Goal: Information Seeking & Learning: Learn about a topic

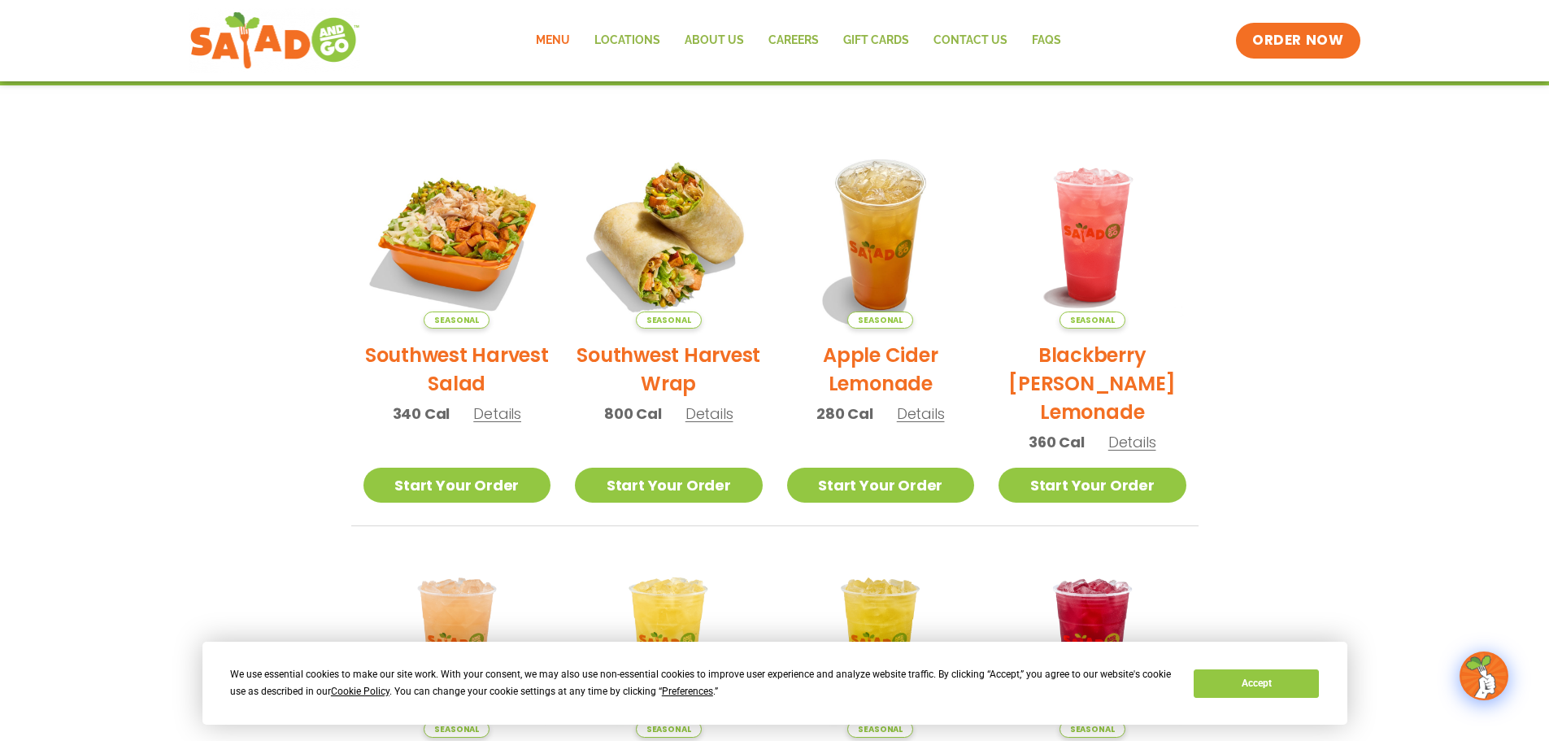
scroll to position [325, 0]
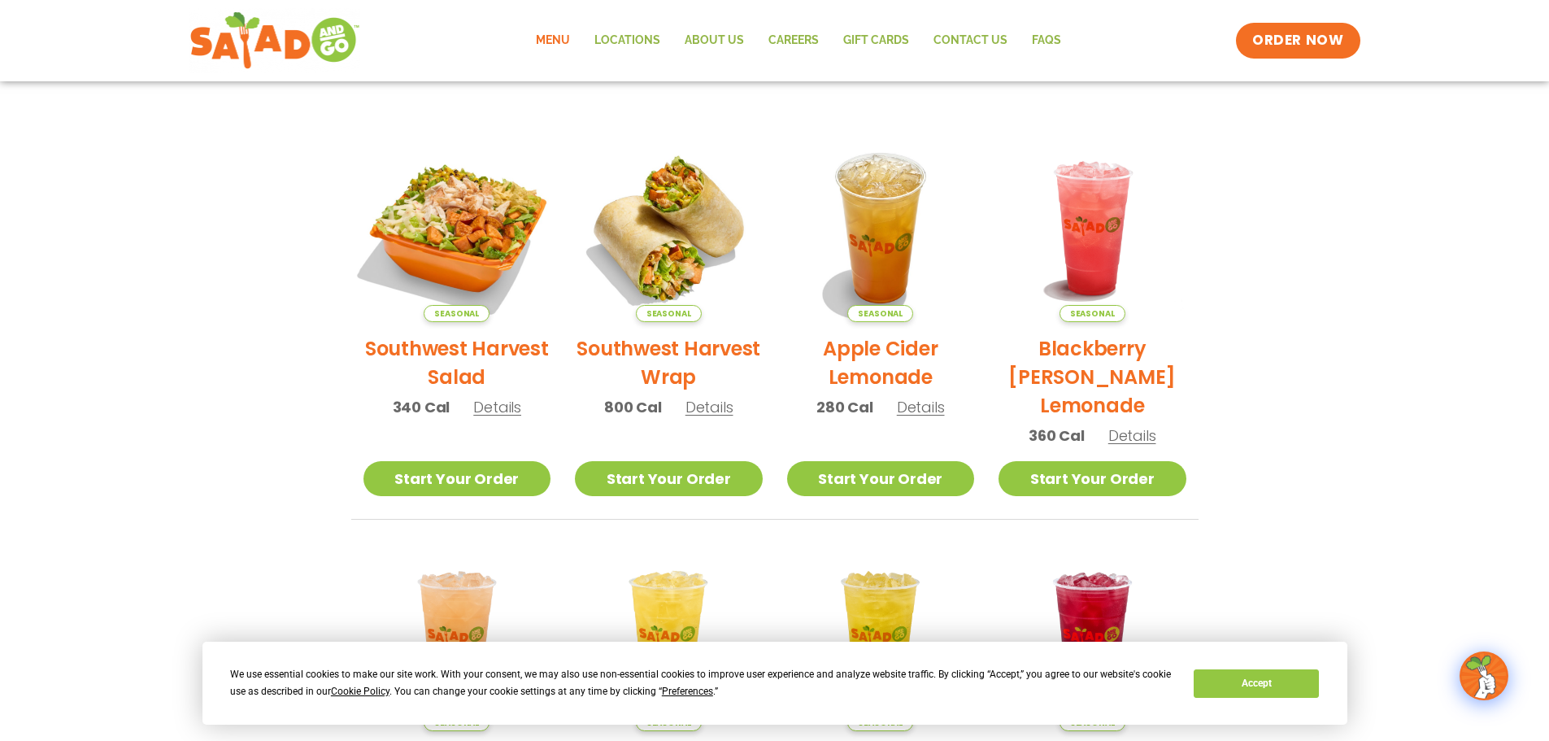
click at [457, 277] on img at bounding box center [457, 228] width 220 height 220
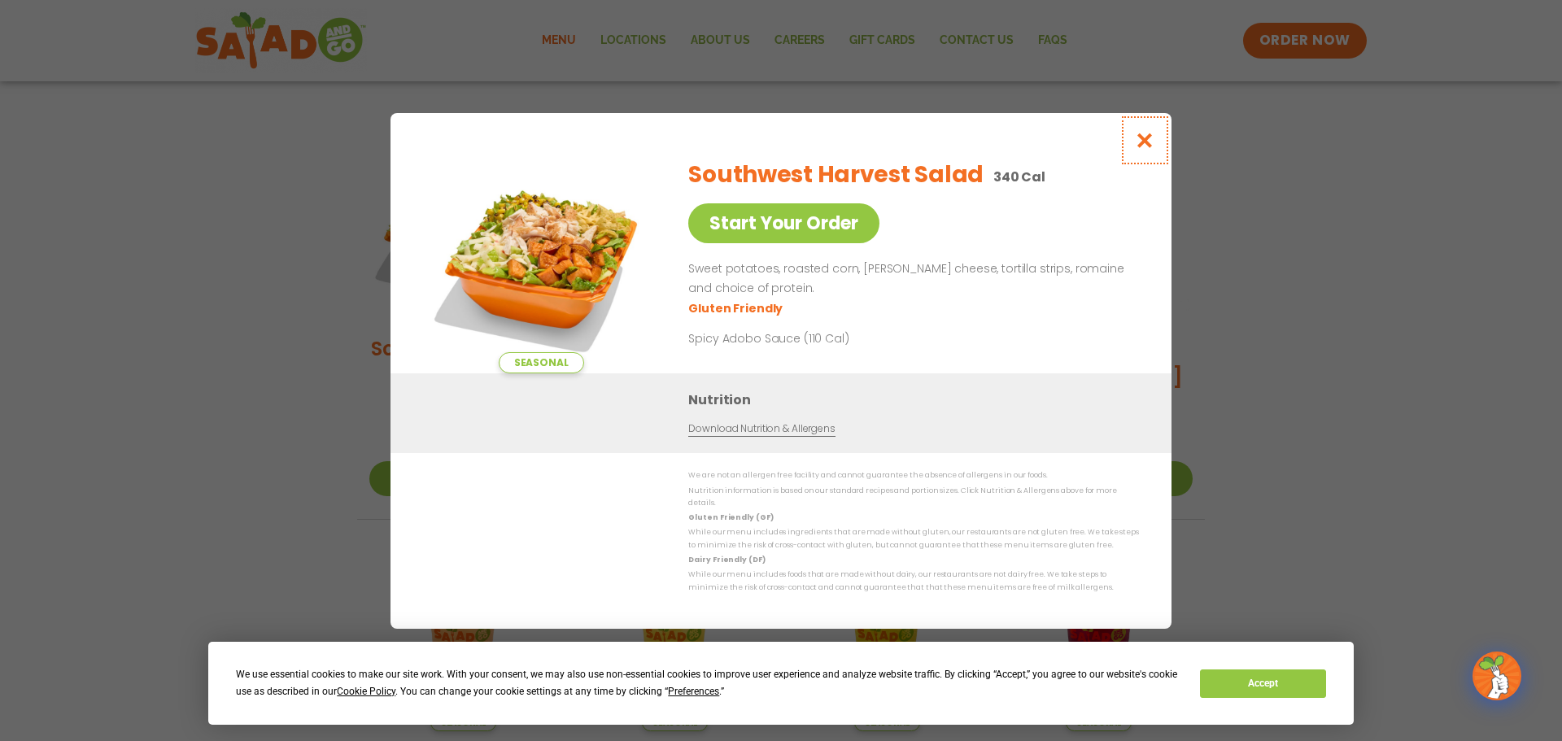
click at [1141, 149] on icon "Close modal" at bounding box center [1145, 140] width 20 height 17
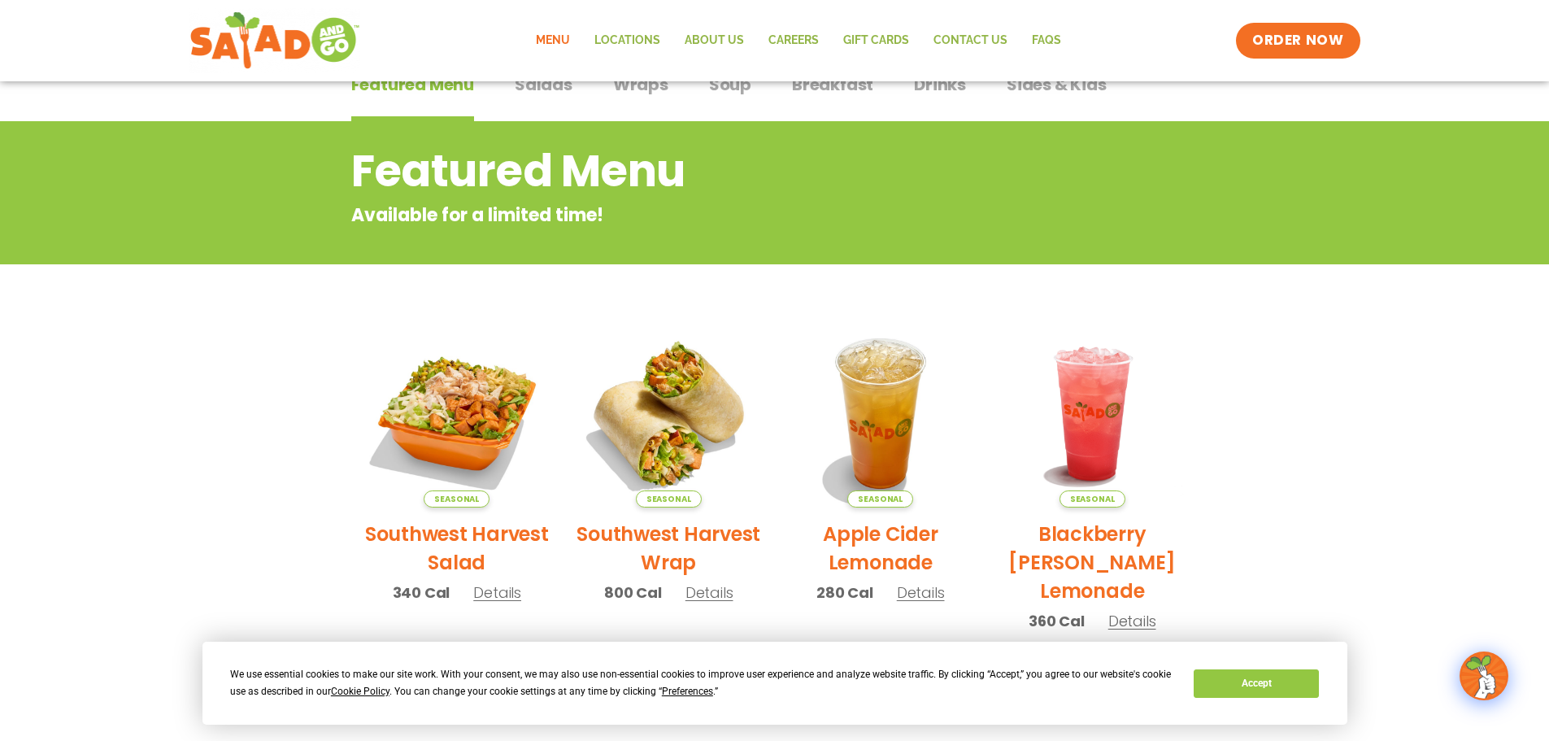
scroll to position [221, 0]
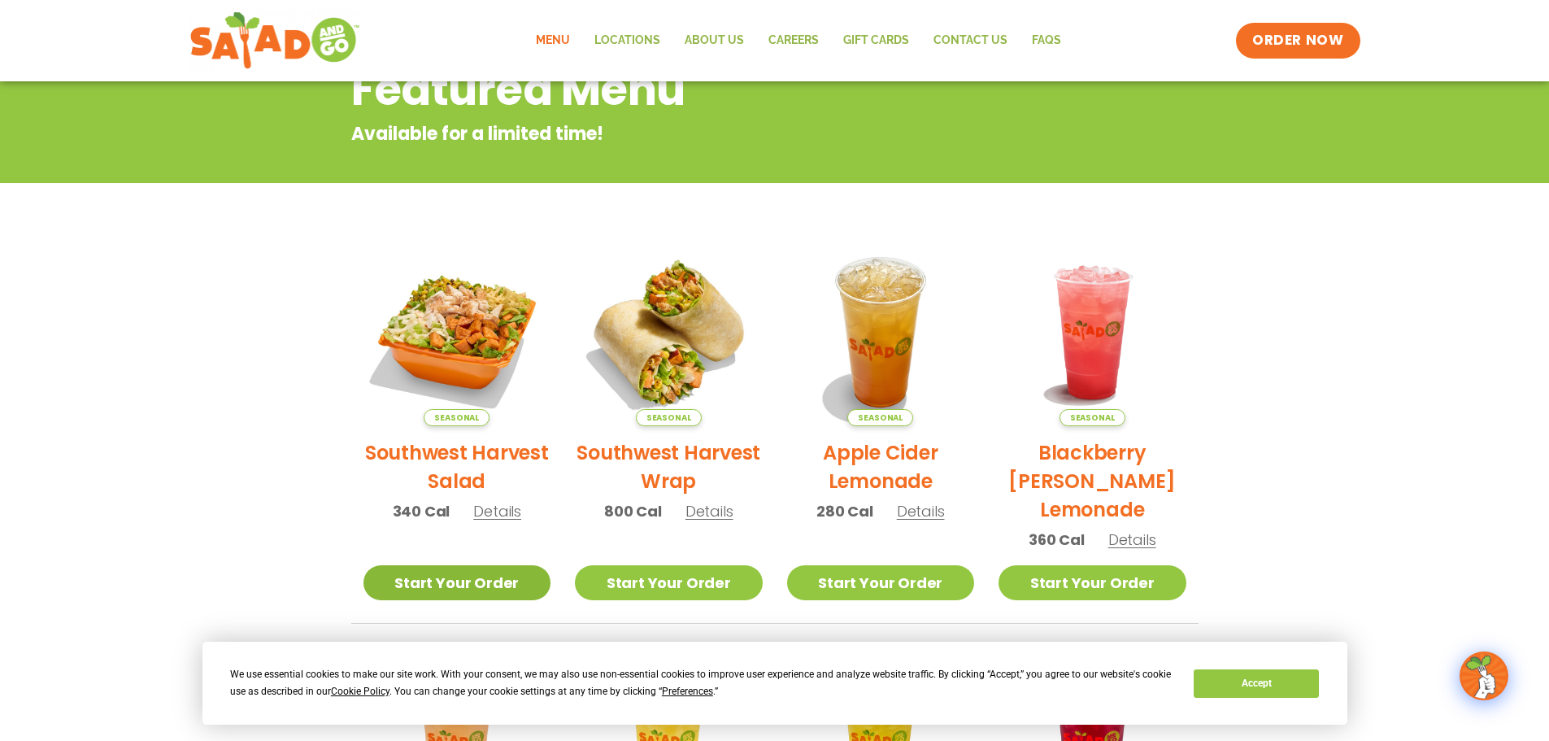
click at [463, 588] on link "Start Your Order" at bounding box center [458, 582] width 188 height 35
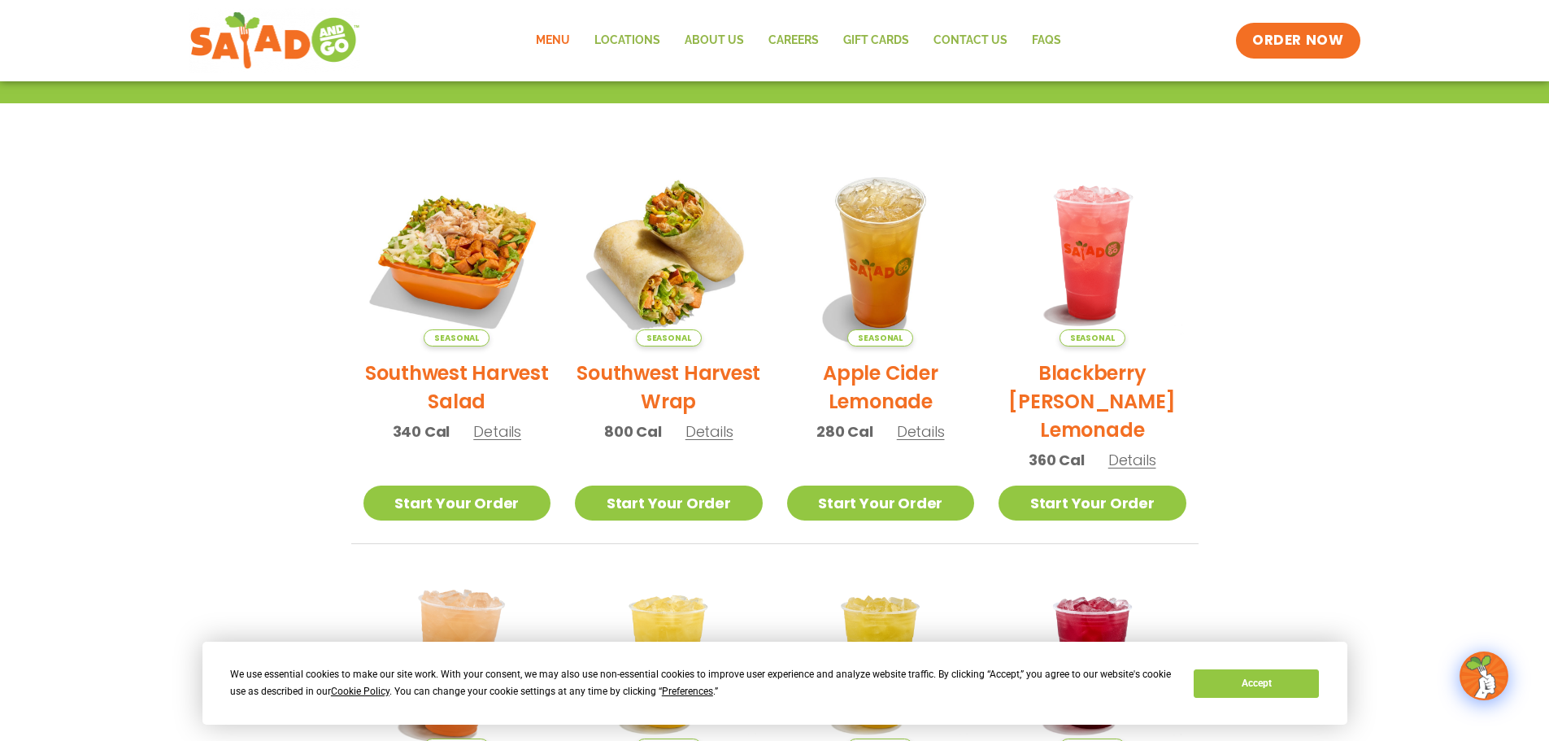
scroll to position [59, 0]
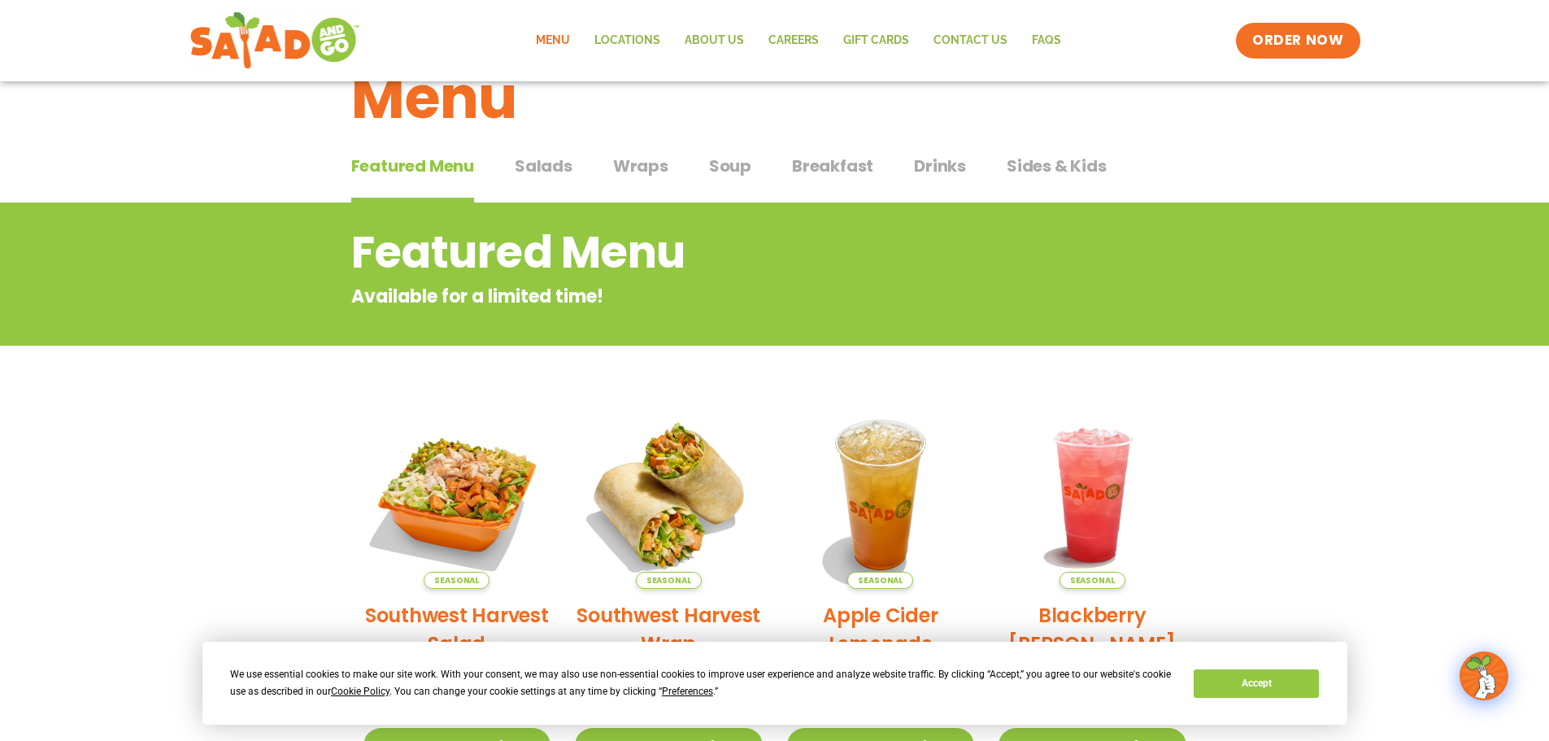
click at [544, 168] on span "Salads" at bounding box center [544, 166] width 58 height 24
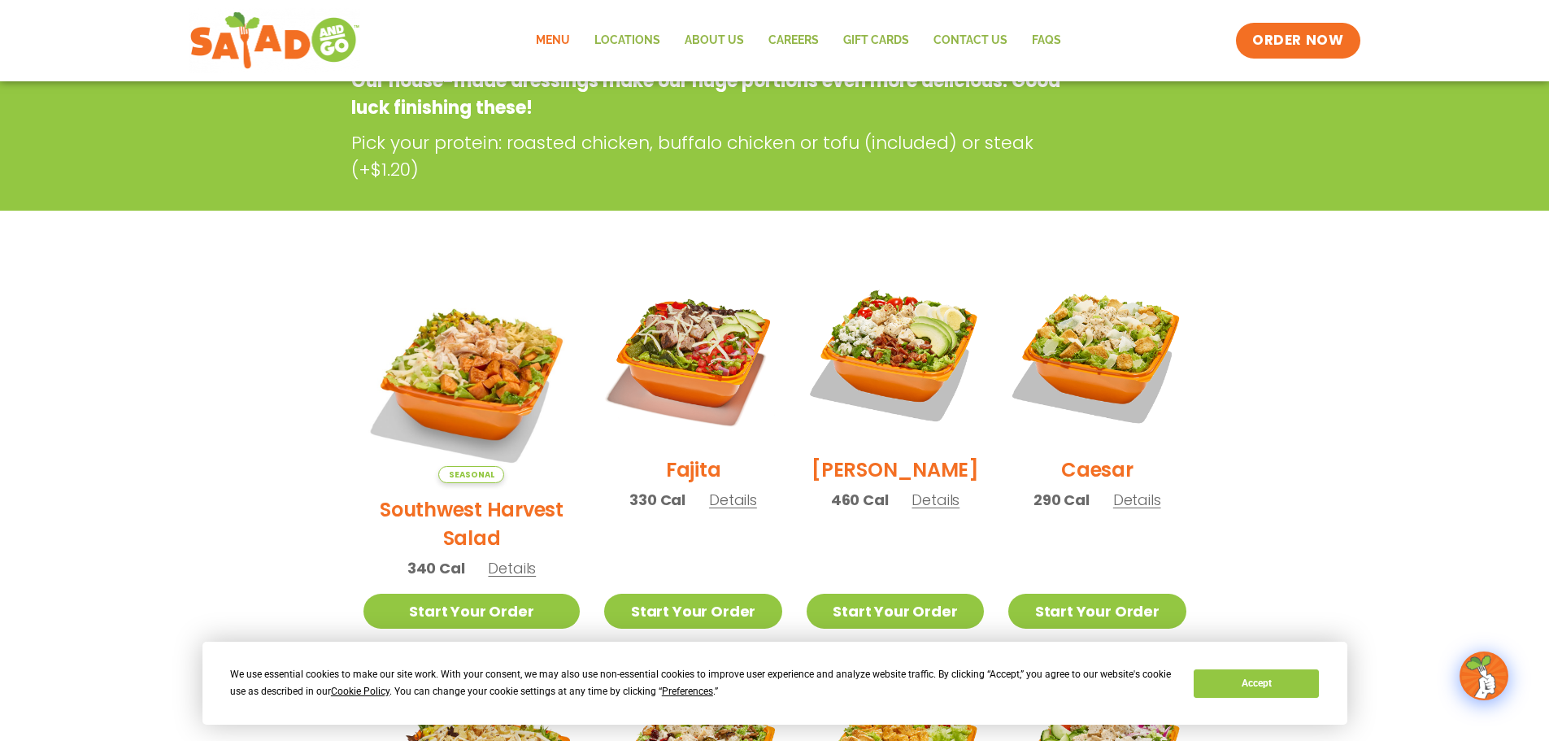
scroll to position [303, 0]
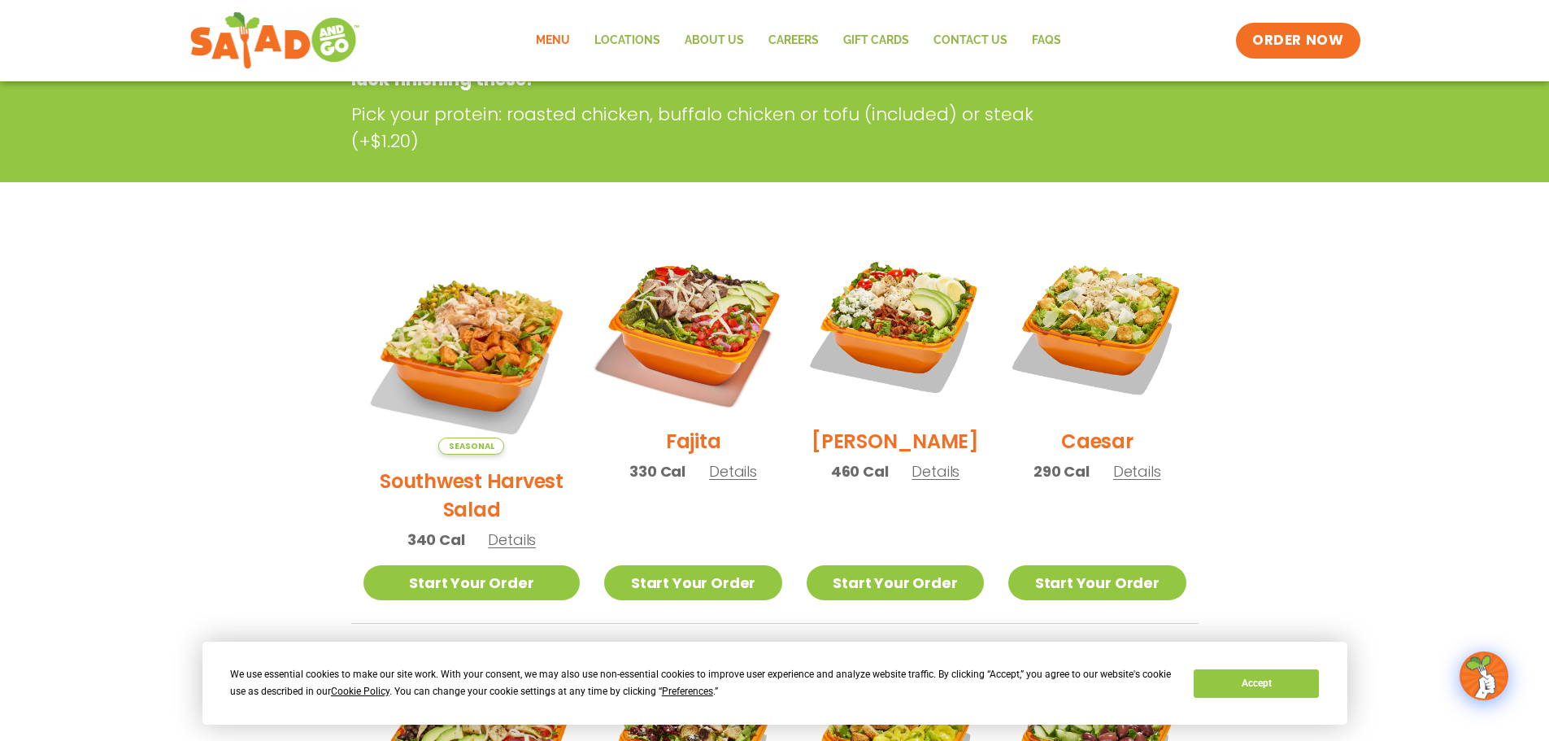
click at [678, 338] on img at bounding box center [693, 326] width 208 height 208
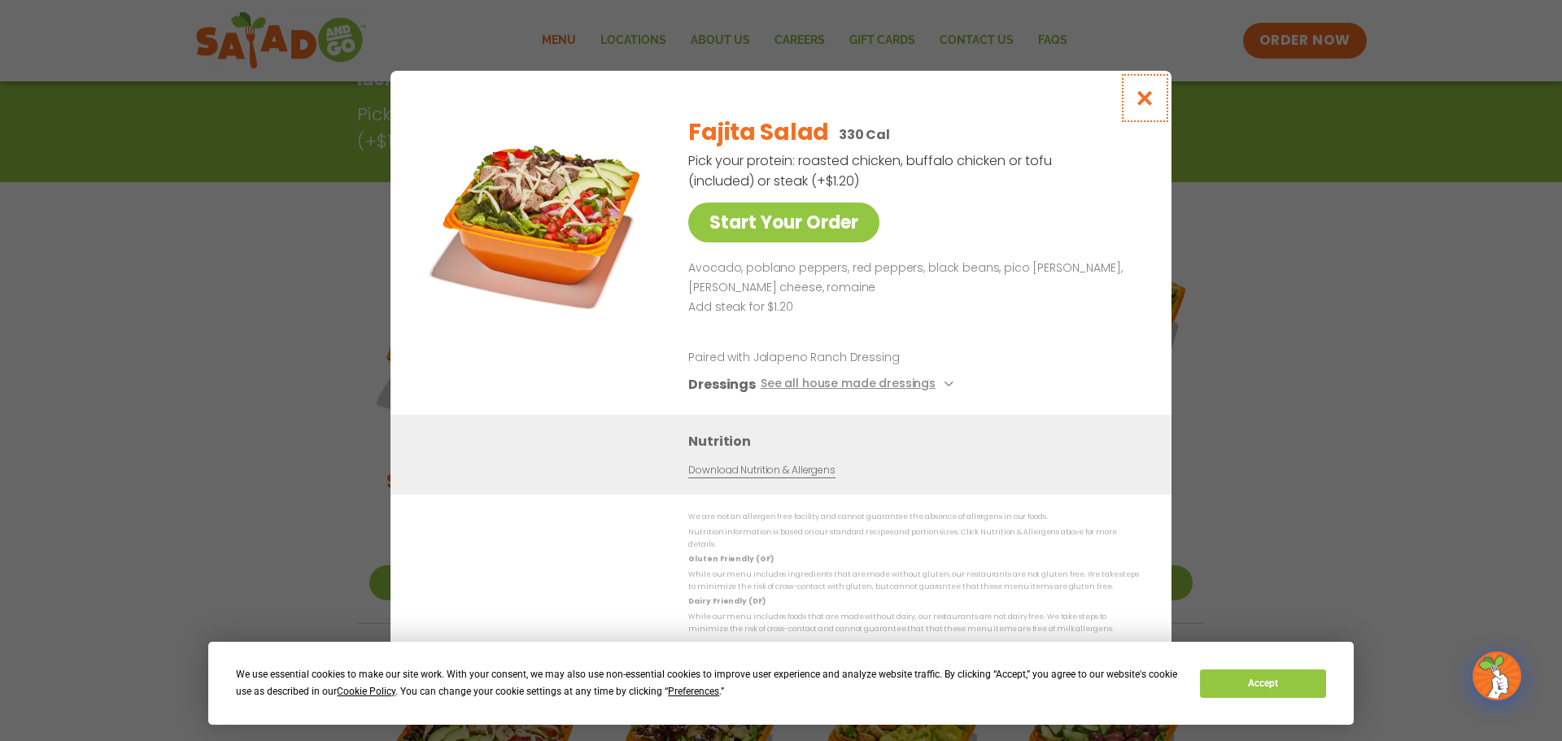
click at [1151, 102] on icon "Close modal" at bounding box center [1145, 97] width 20 height 17
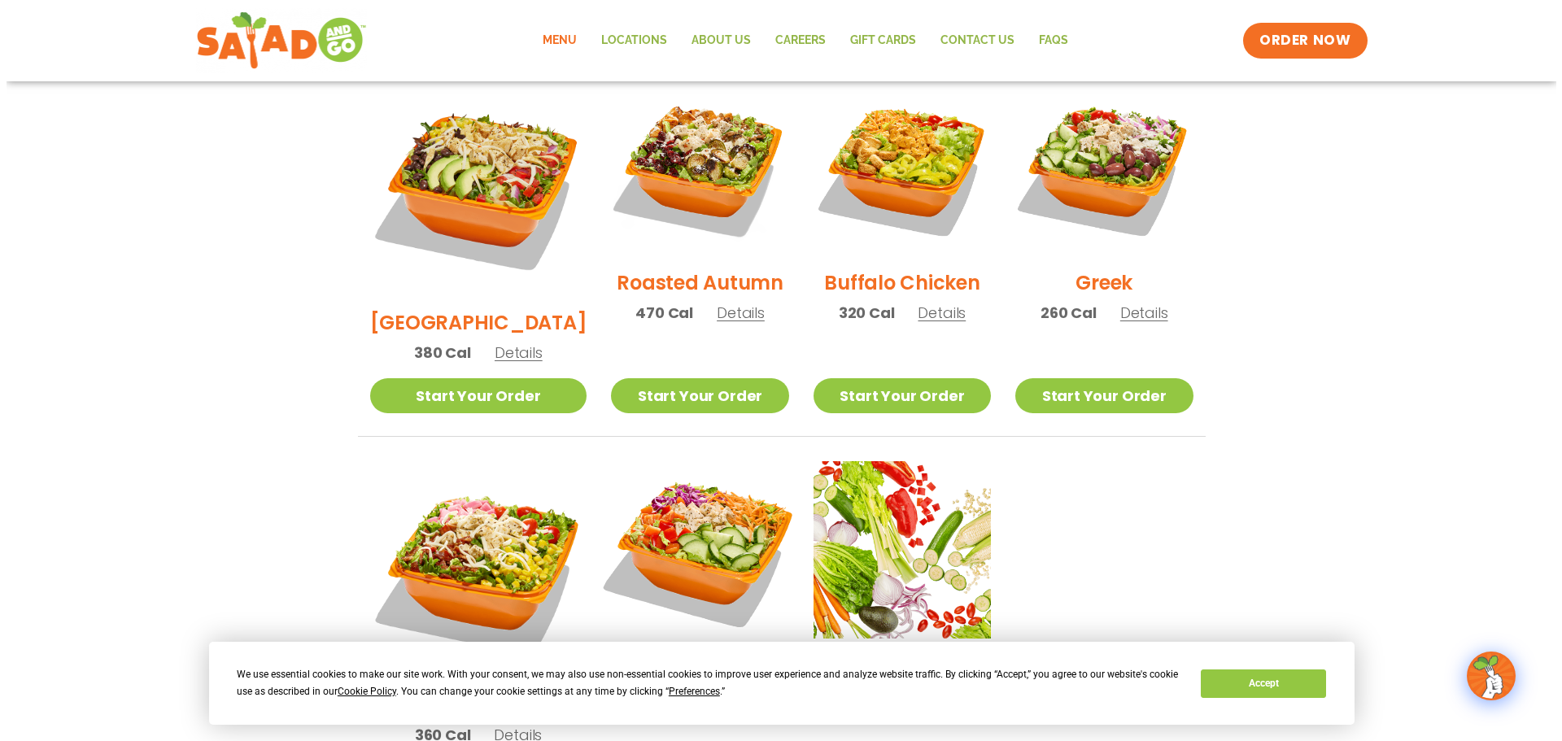
scroll to position [953, 0]
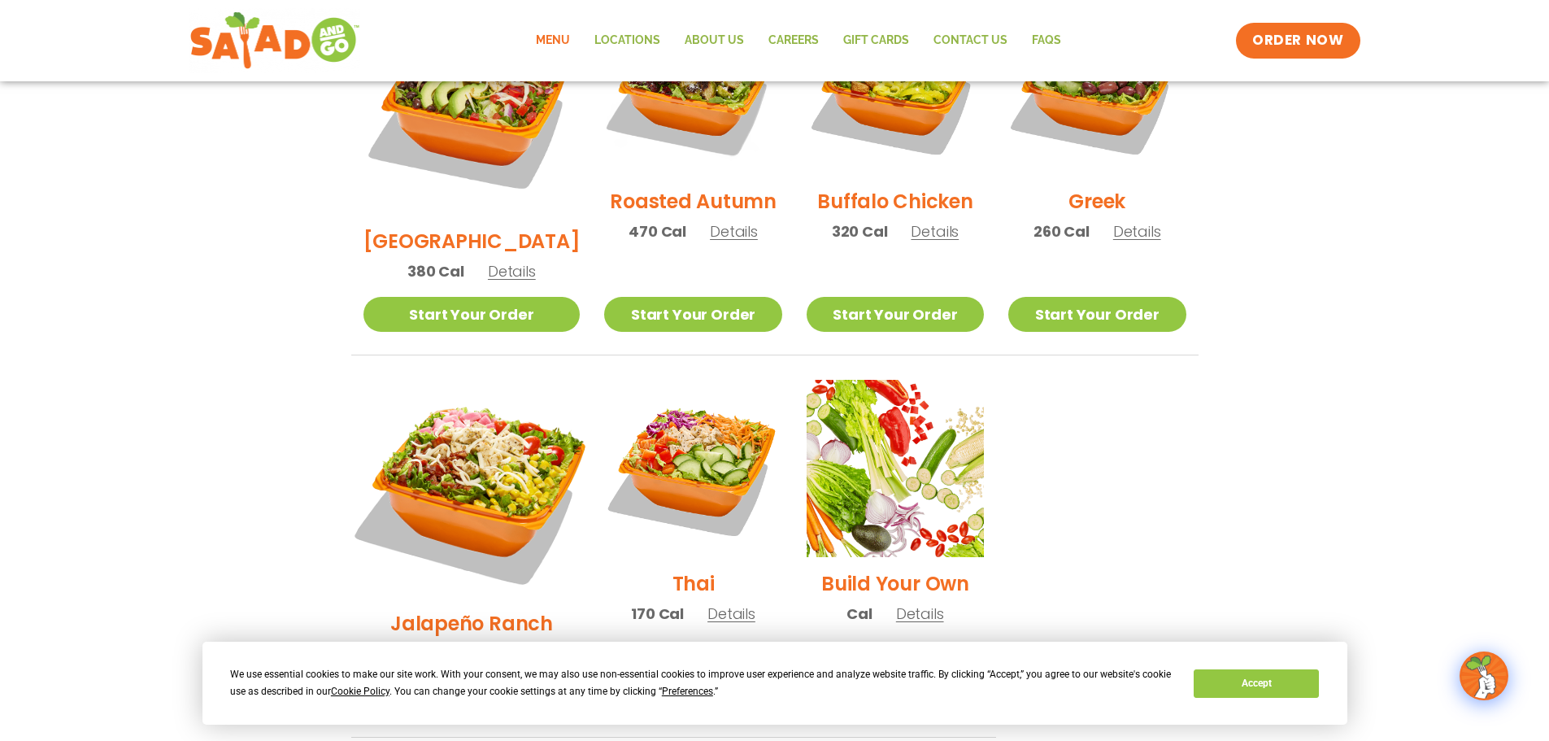
click at [462, 436] on img at bounding box center [471, 488] width 255 height 255
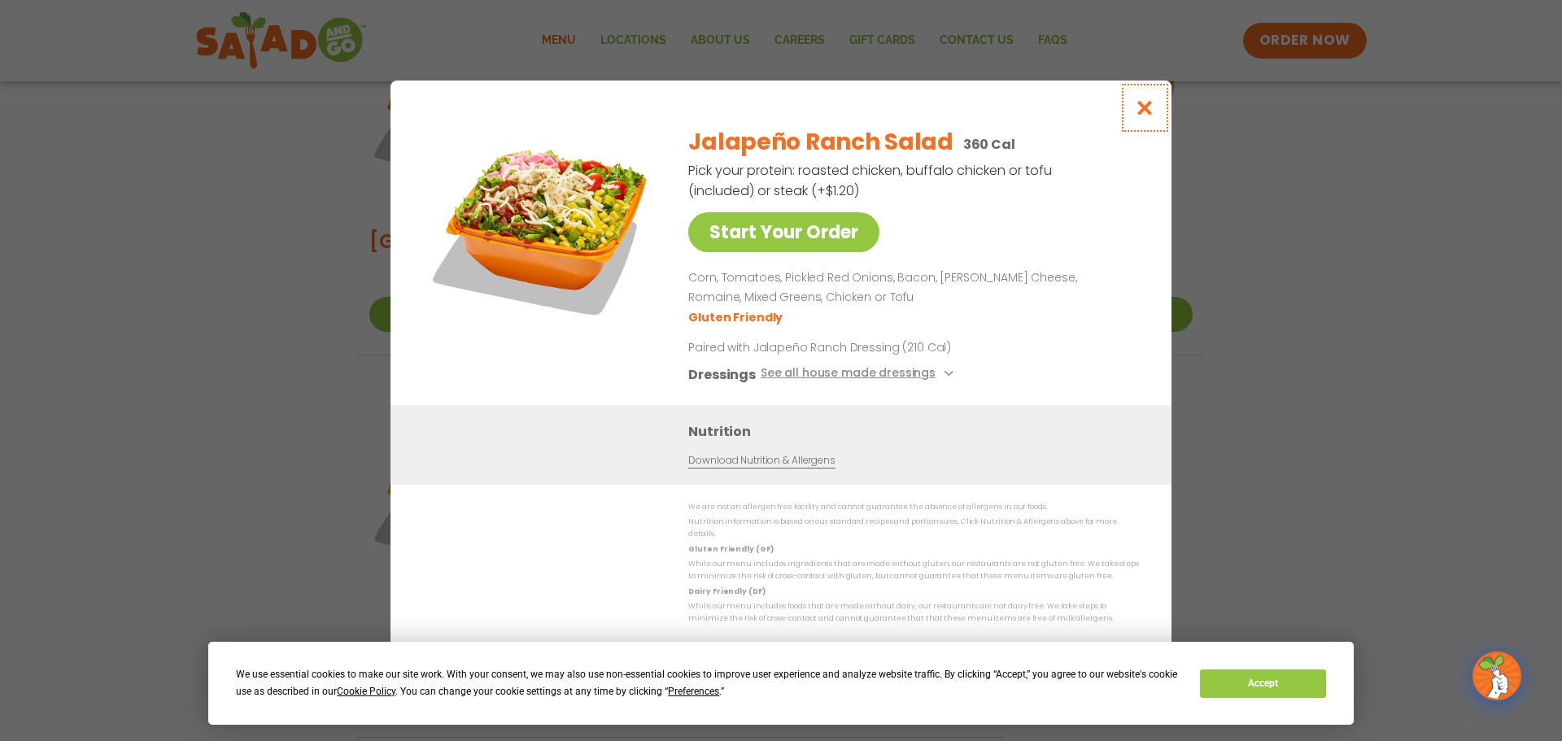
click at [1145, 113] on icon "Close modal" at bounding box center [1145, 107] width 20 height 17
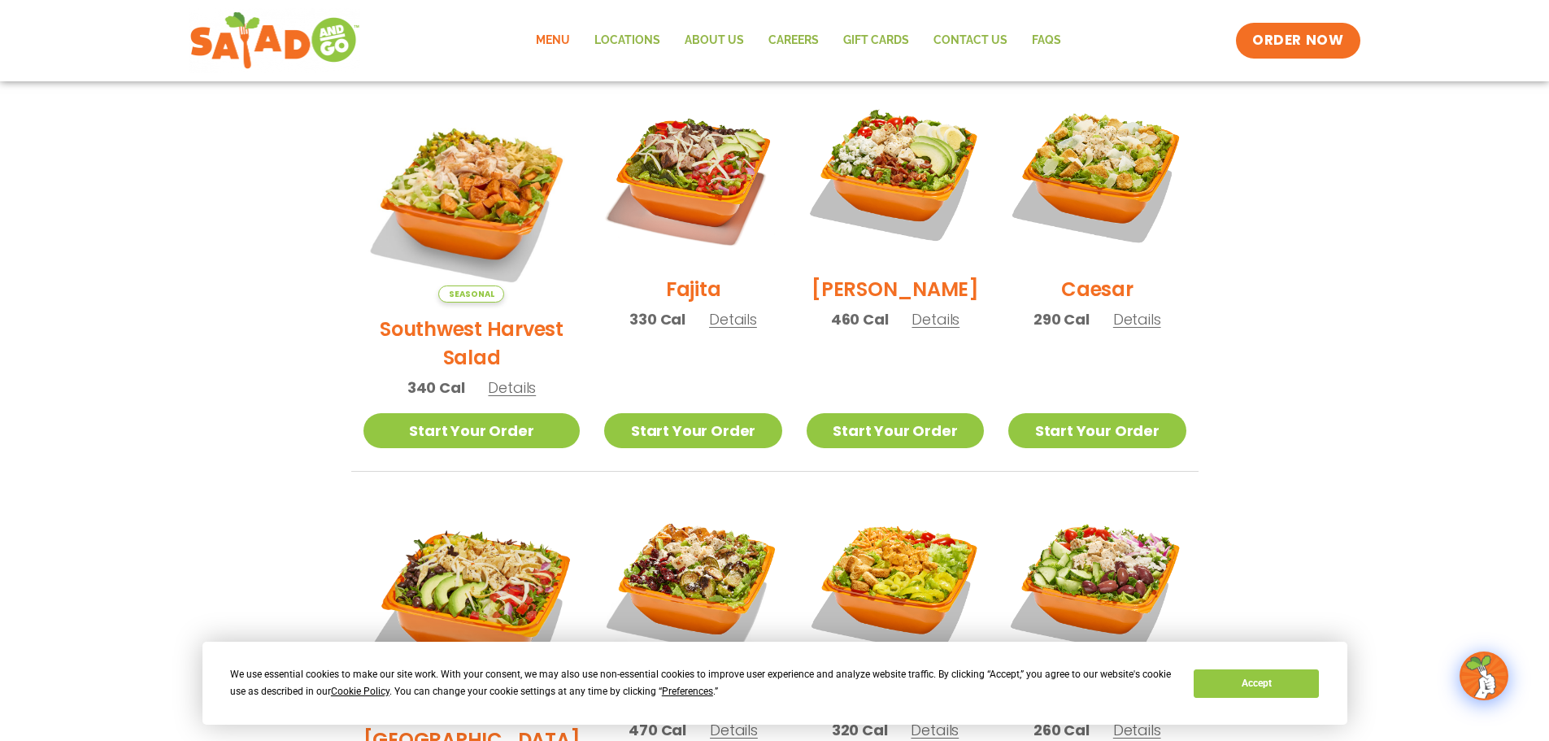
scroll to position [129, 0]
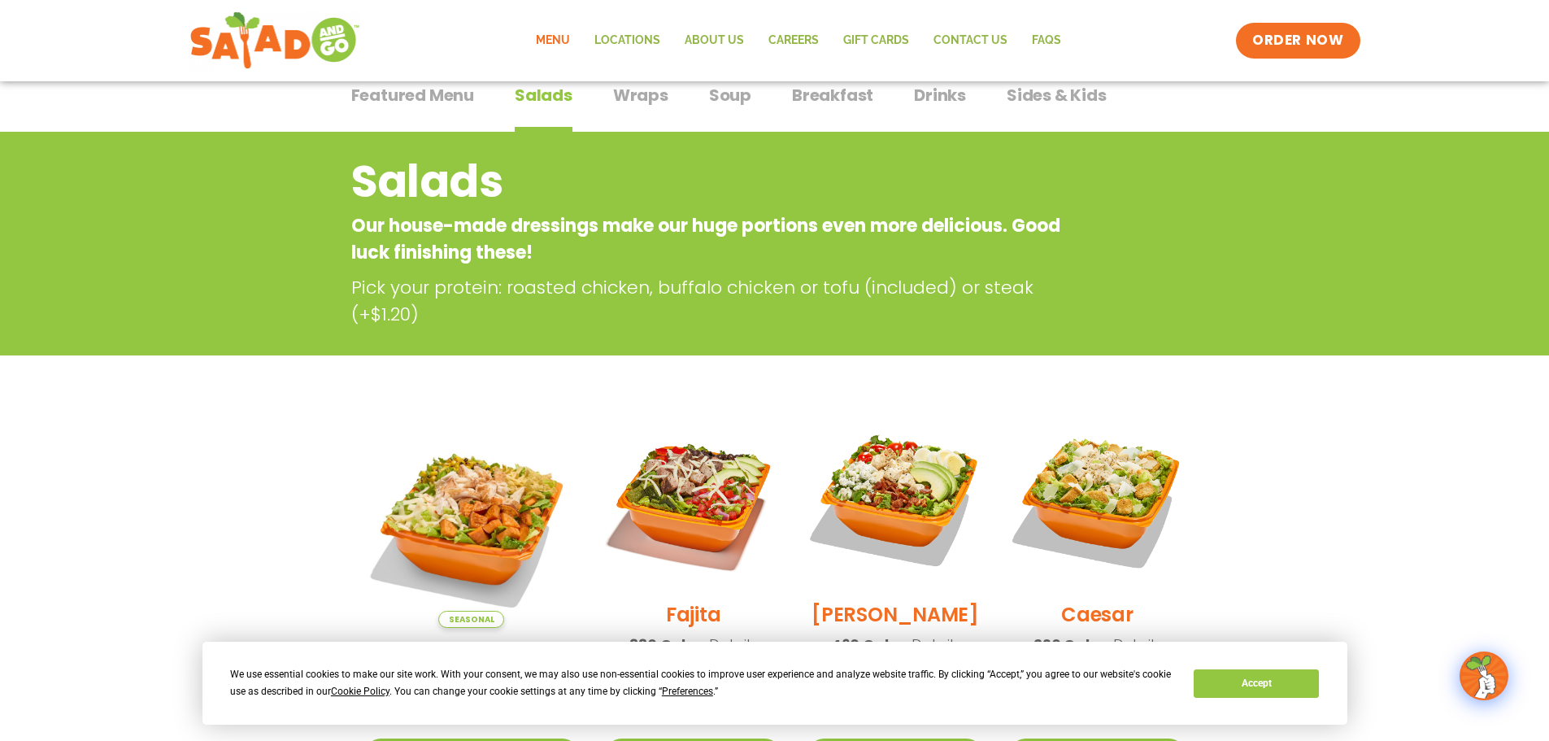
click at [652, 95] on span "Wraps" at bounding box center [640, 95] width 55 height 24
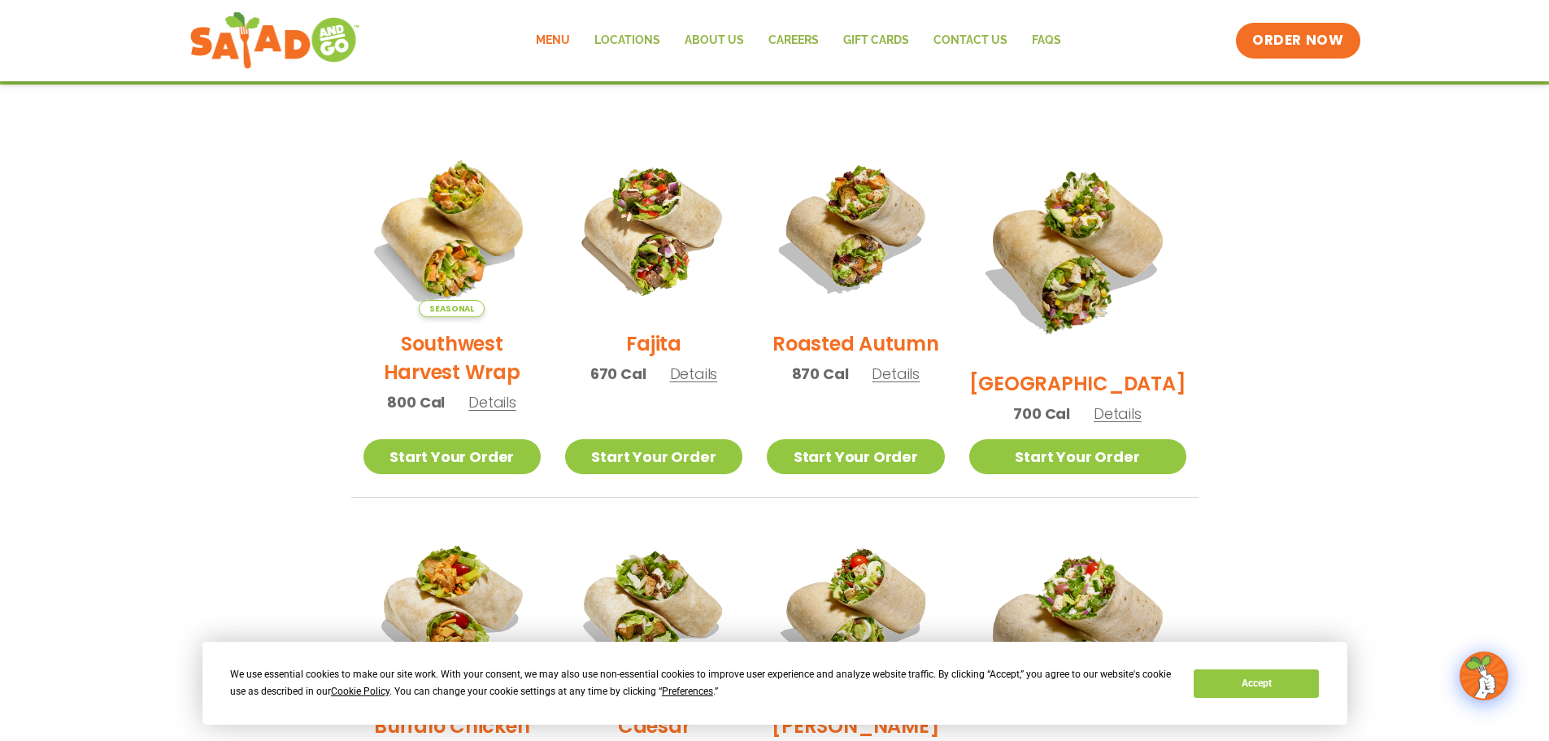
scroll to position [48, 0]
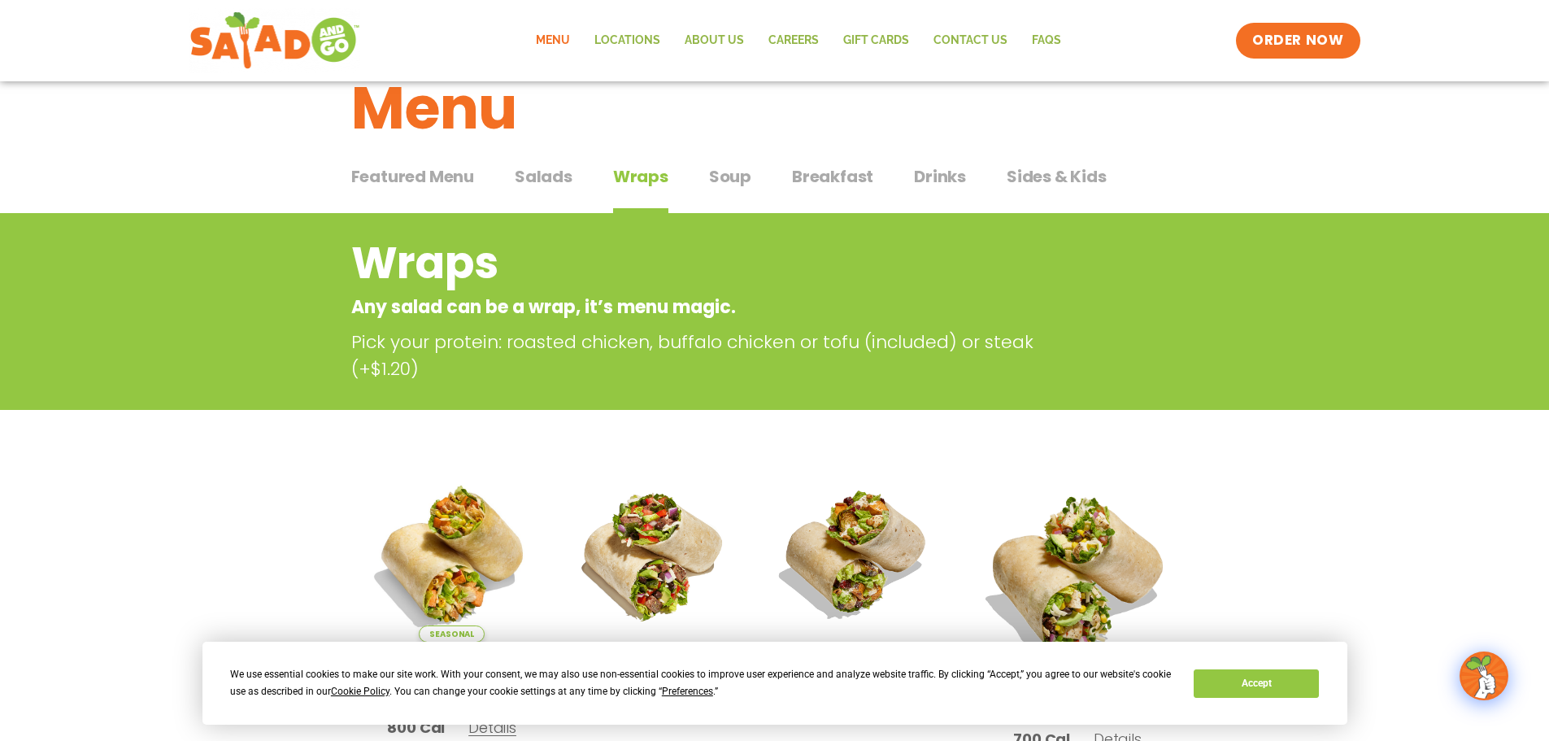
click at [726, 180] on span "Soup" at bounding box center [730, 176] width 42 height 24
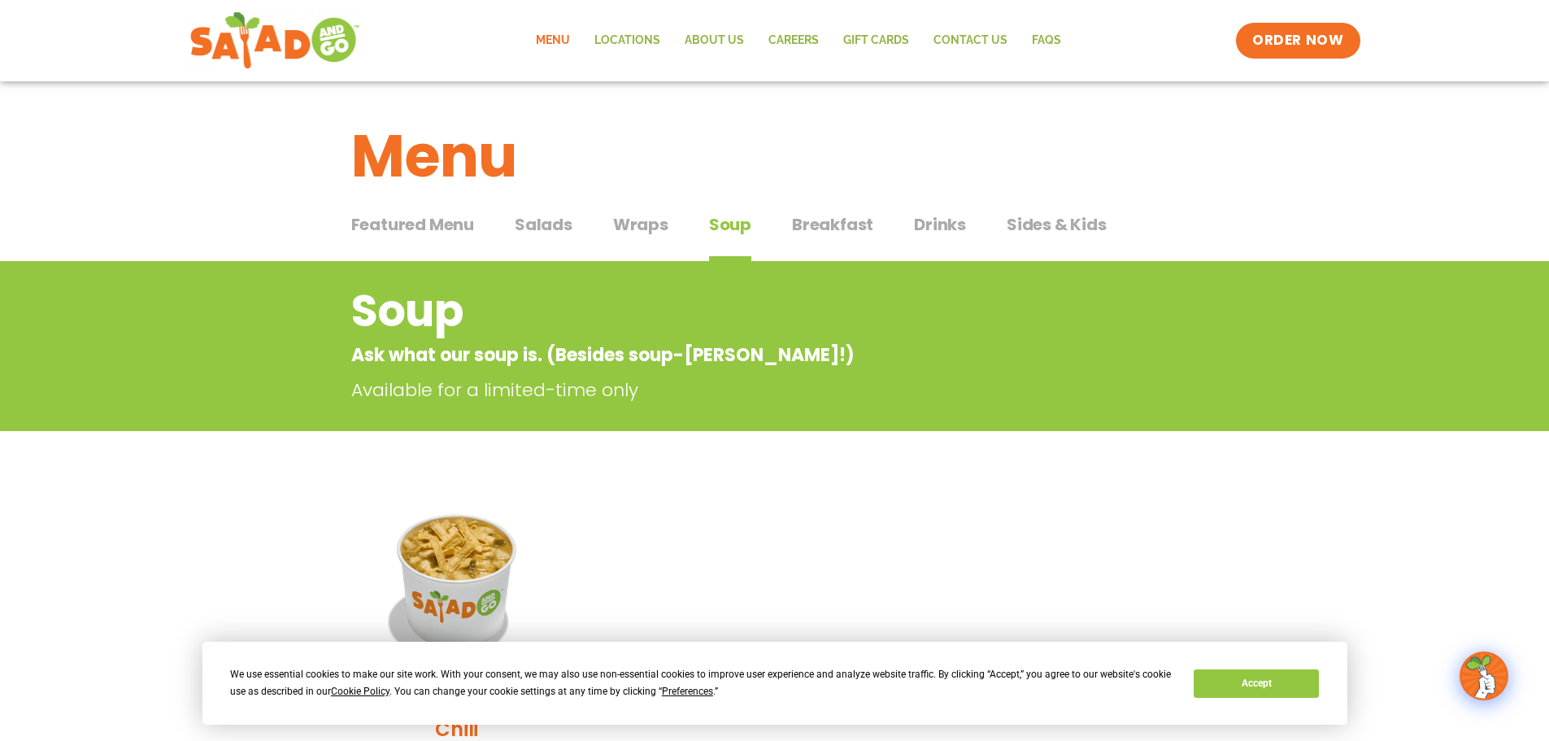
click at [829, 220] on span "Breakfast" at bounding box center [832, 224] width 81 height 24
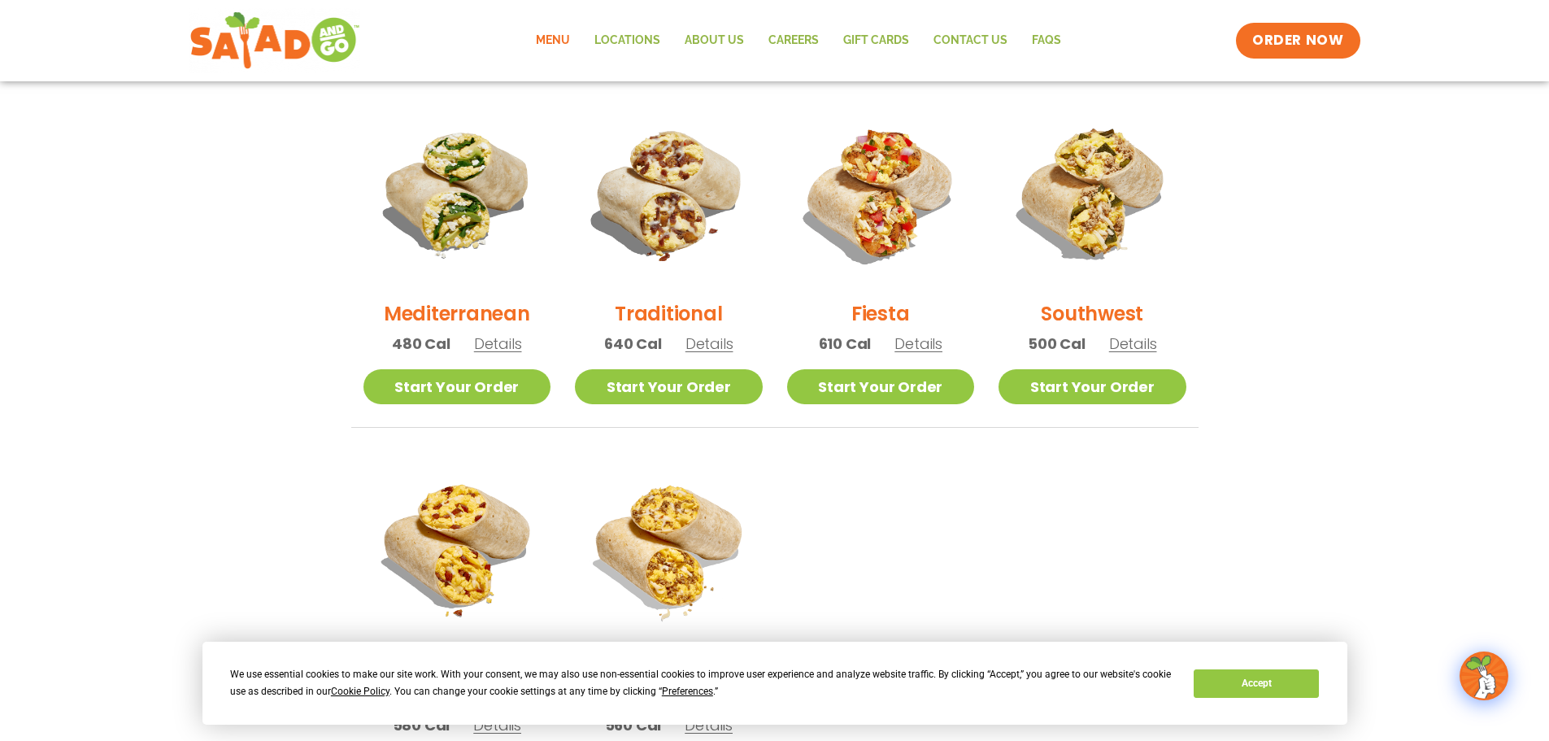
scroll to position [407, 0]
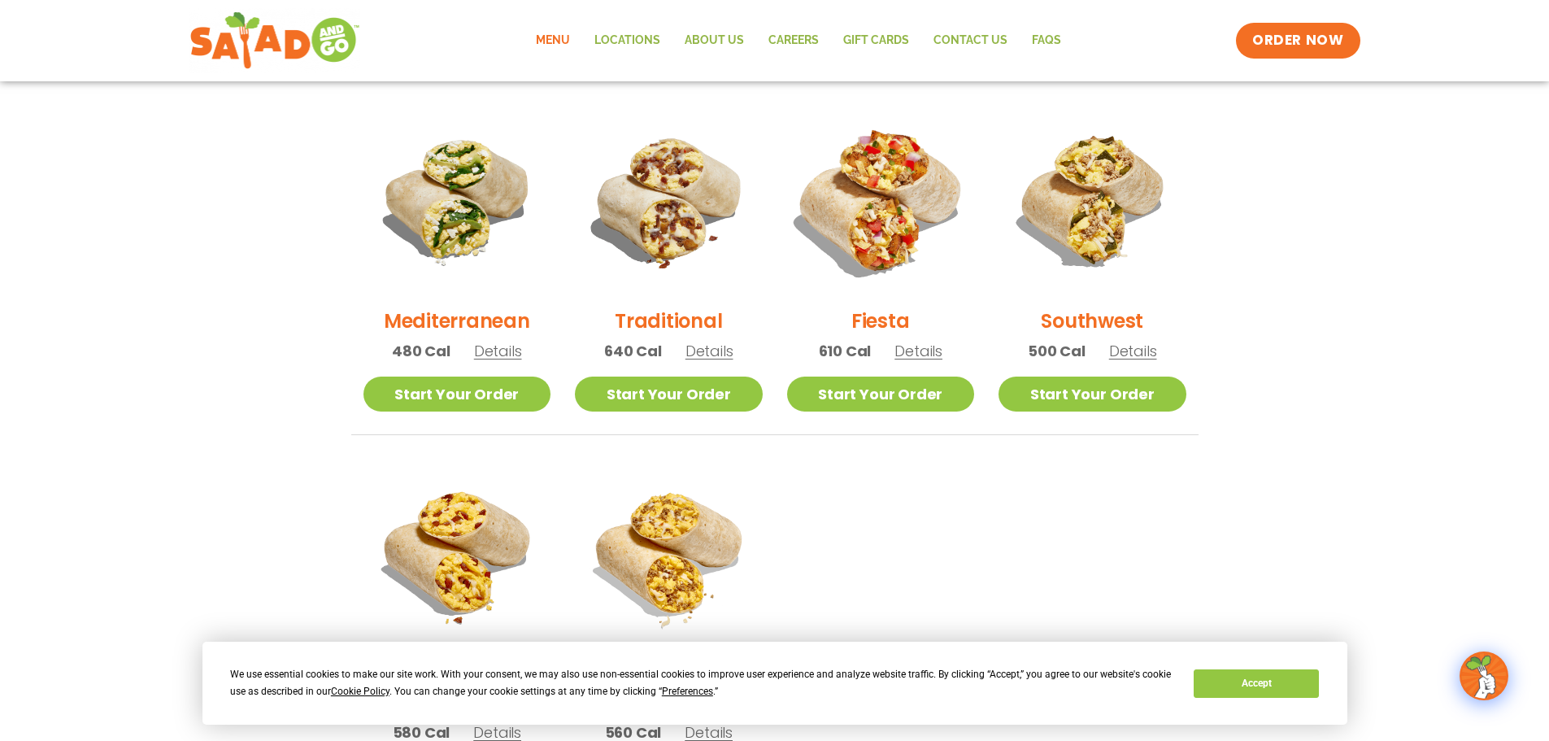
click at [890, 216] on img at bounding box center [880, 200] width 220 height 220
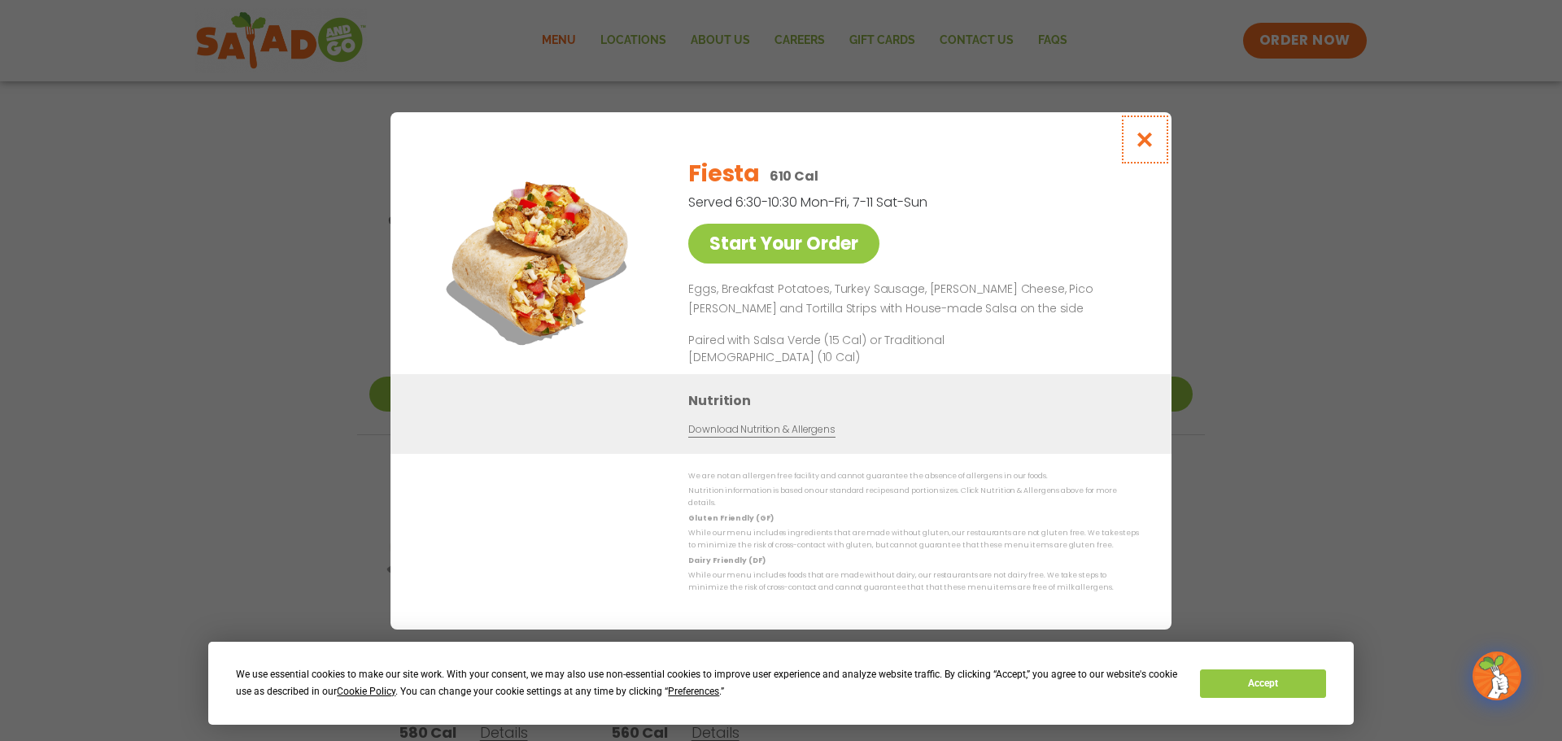
click at [1140, 148] on icon "Close modal" at bounding box center [1145, 139] width 20 height 17
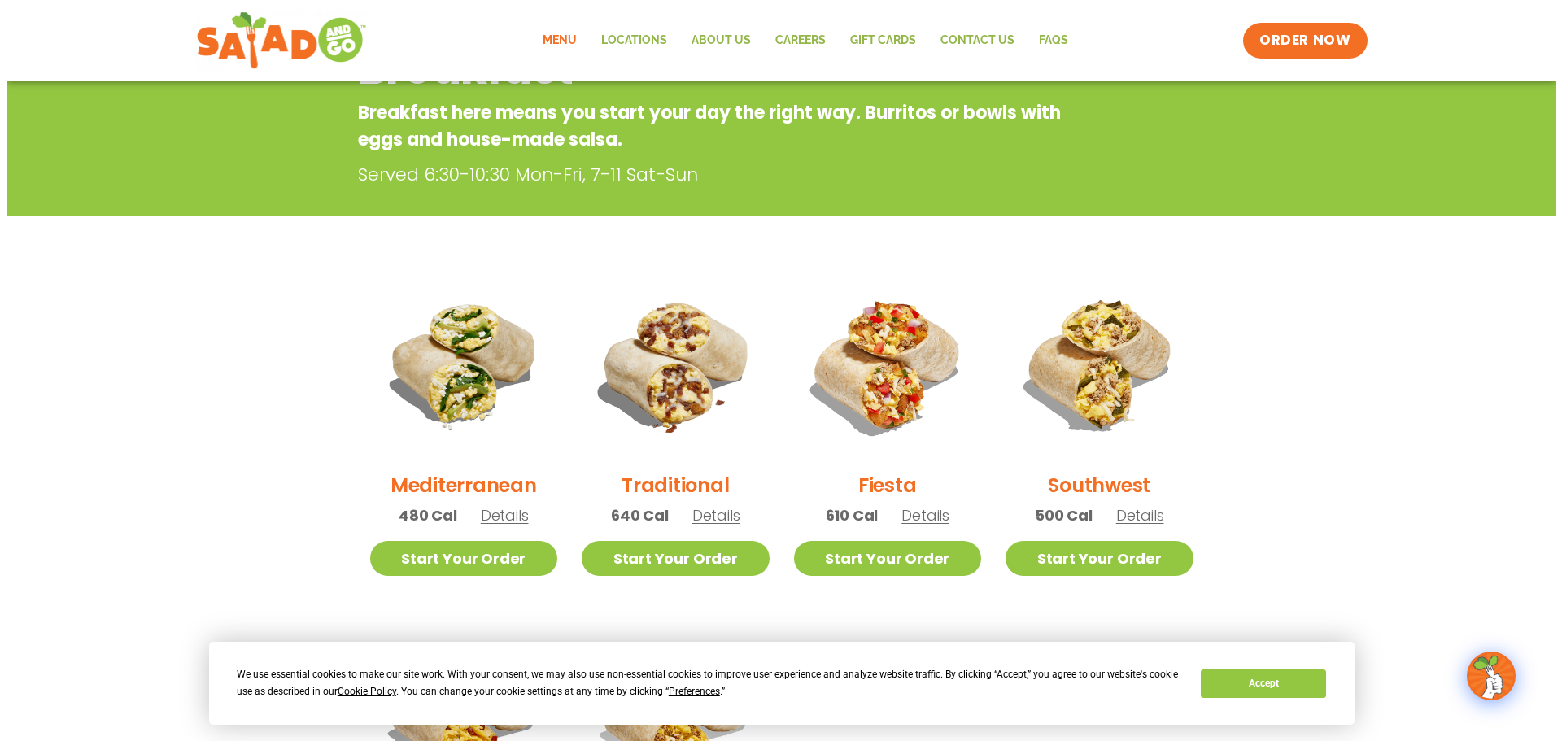
scroll to position [244, 0]
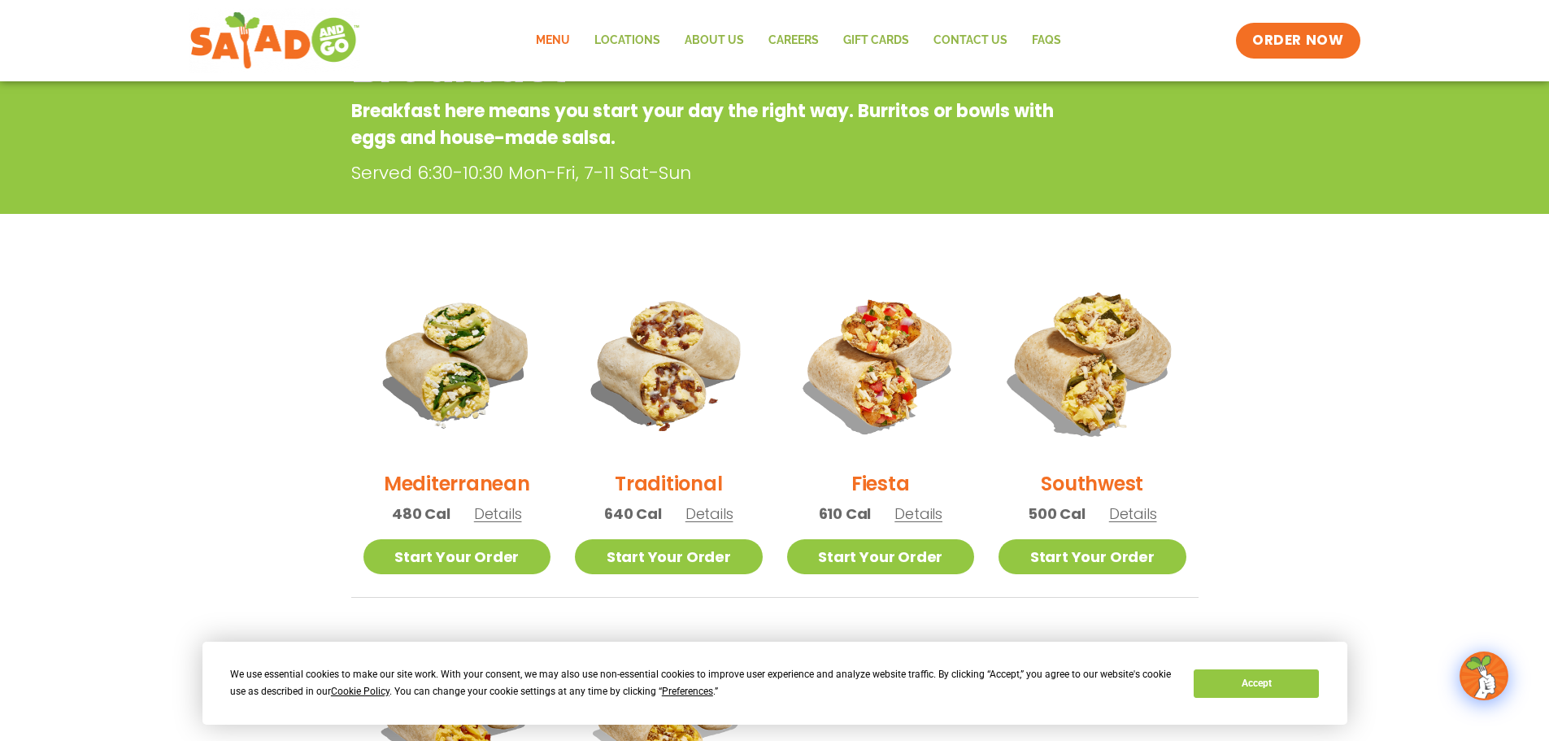
click at [1073, 373] on img at bounding box center [1093, 363] width 220 height 220
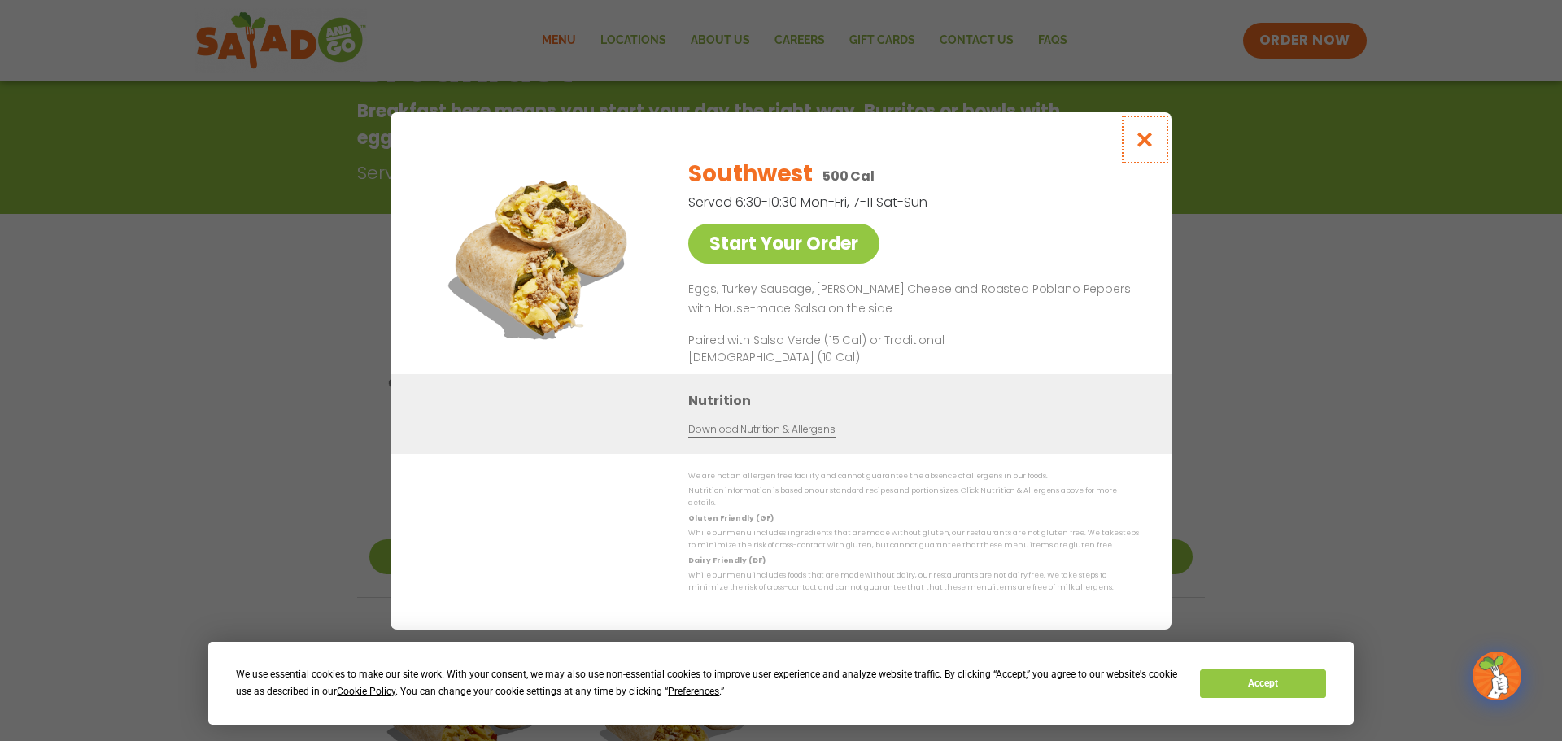
click at [1143, 148] on icon "Close modal" at bounding box center [1145, 139] width 20 height 17
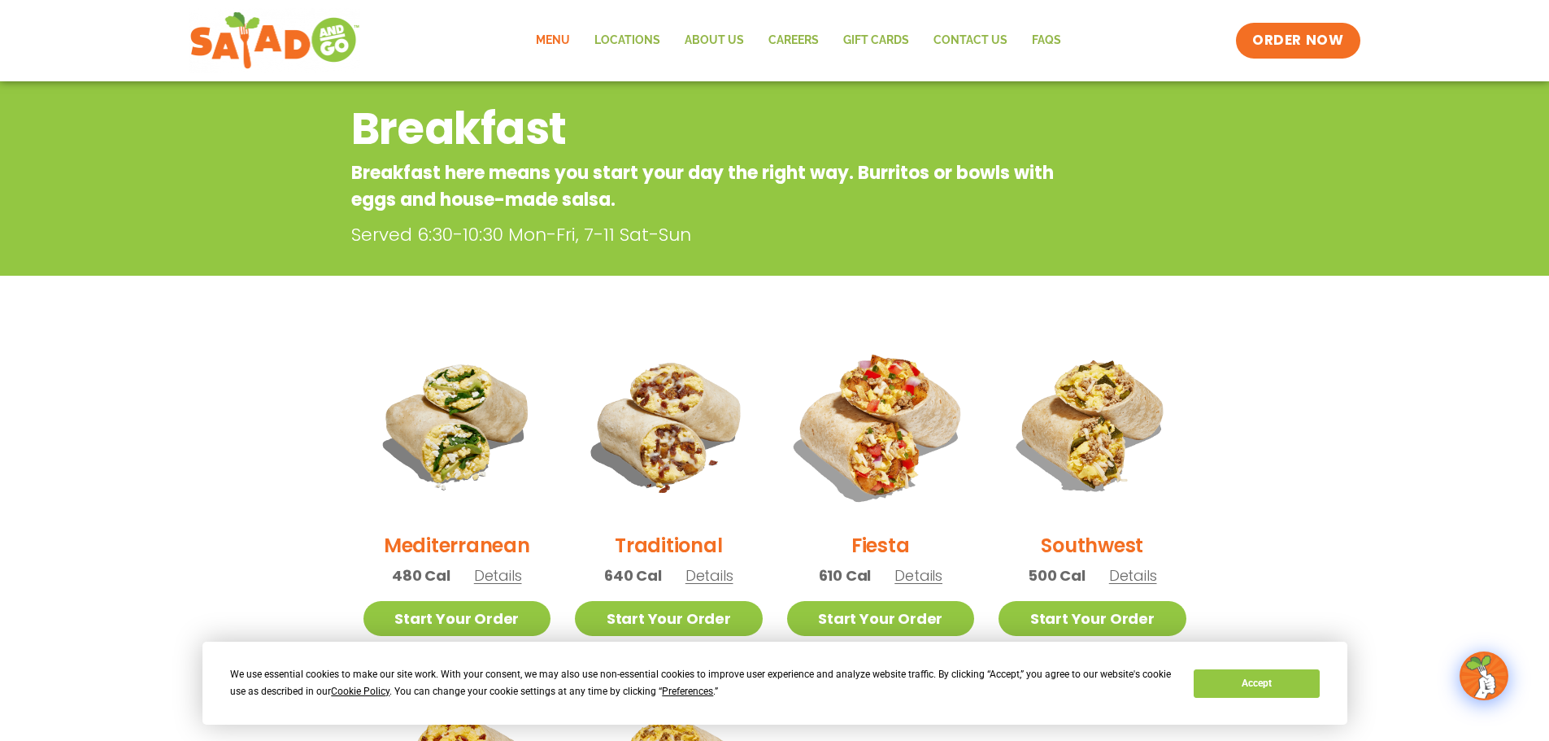
scroll to position [17, 0]
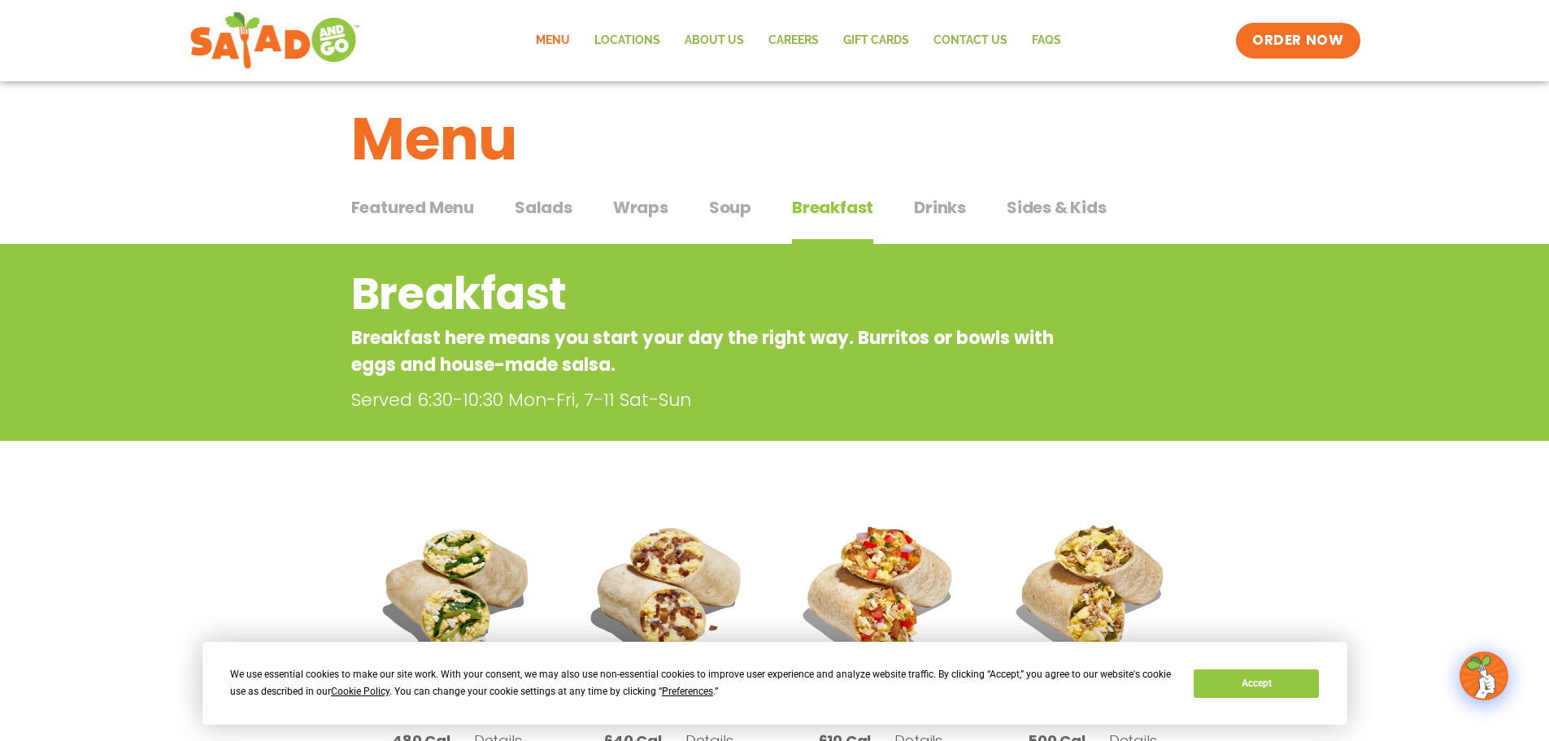
click at [929, 208] on span "Drinks" at bounding box center [940, 207] width 52 height 24
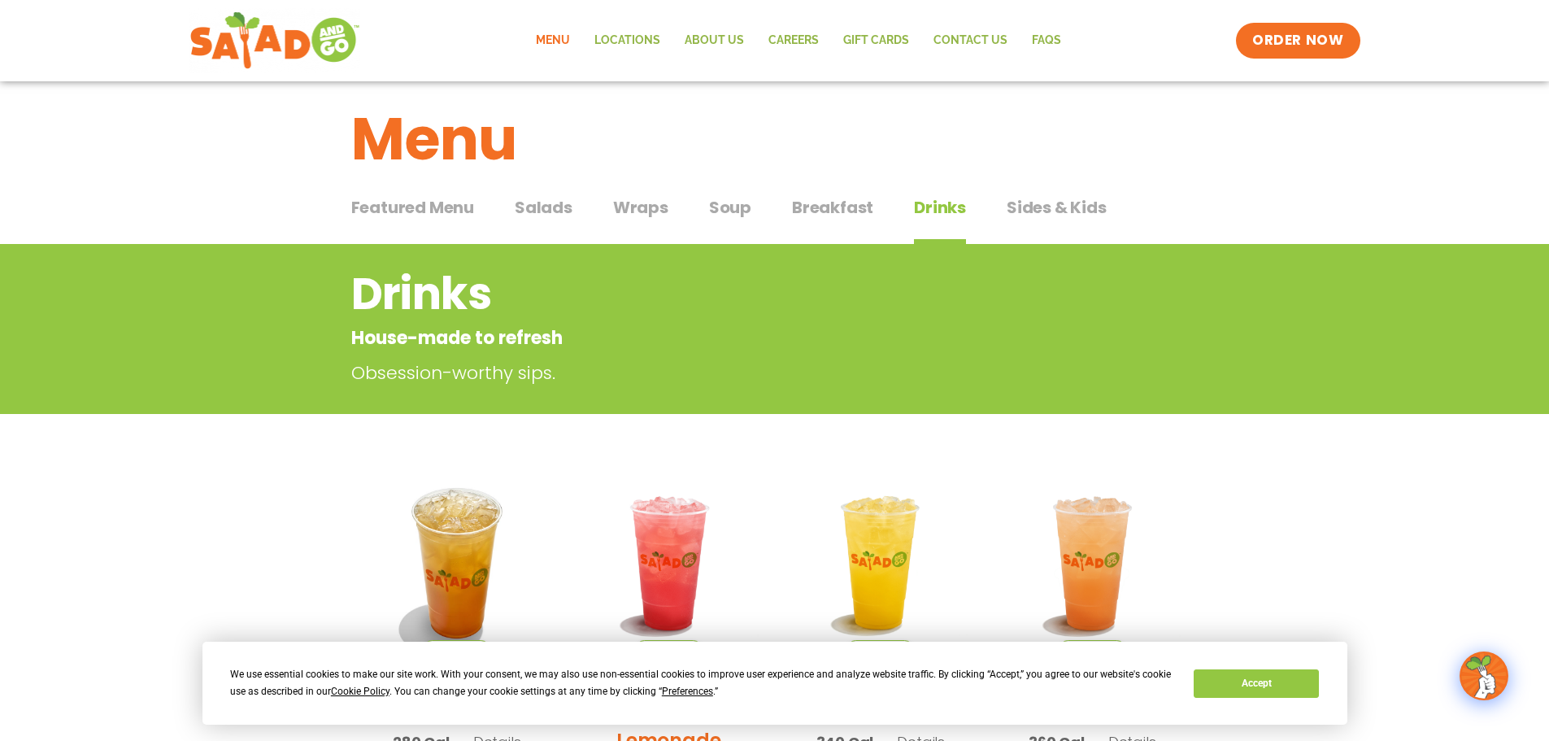
click at [1022, 208] on span "Sides & Kids" at bounding box center [1057, 207] width 100 height 24
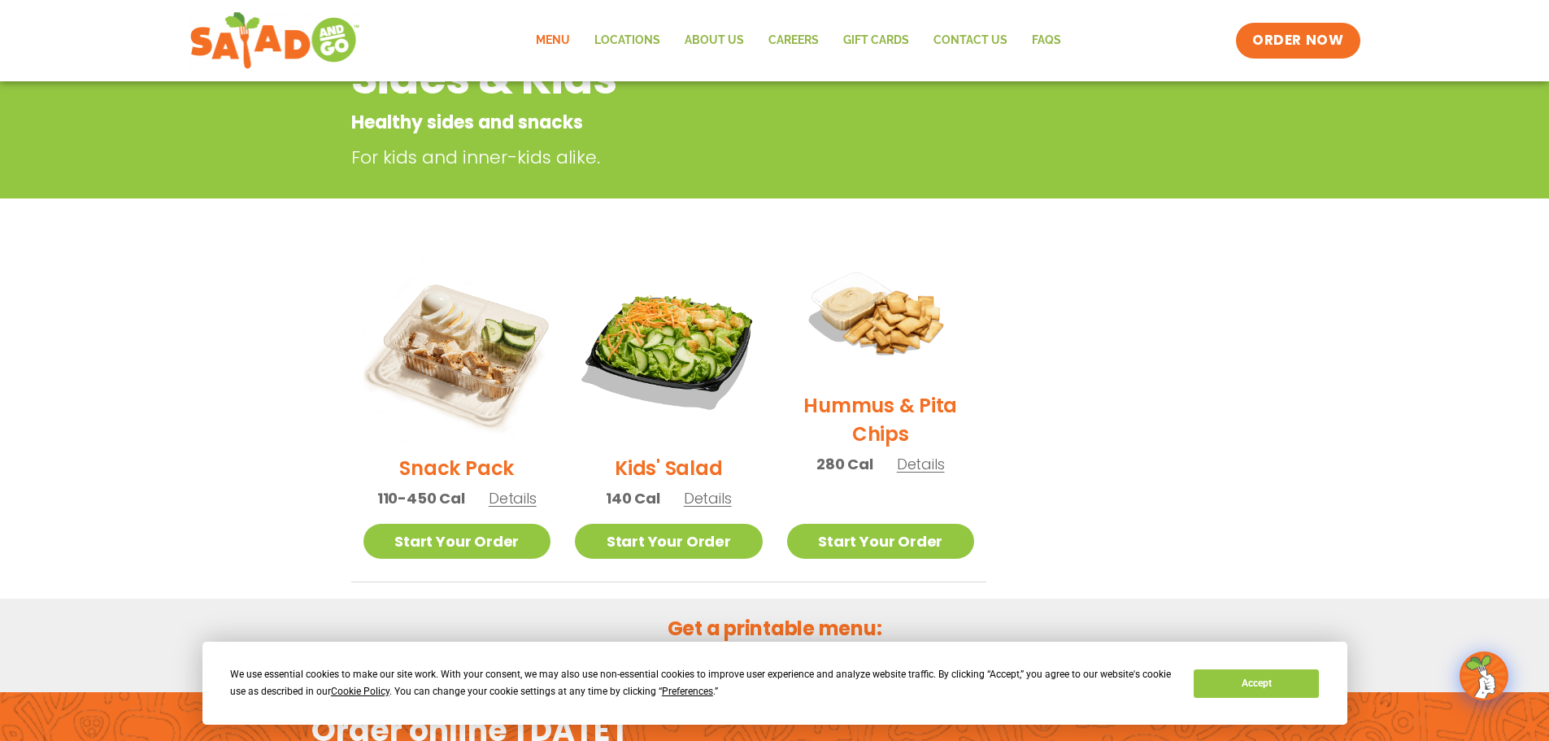
scroll to position [261, 0]
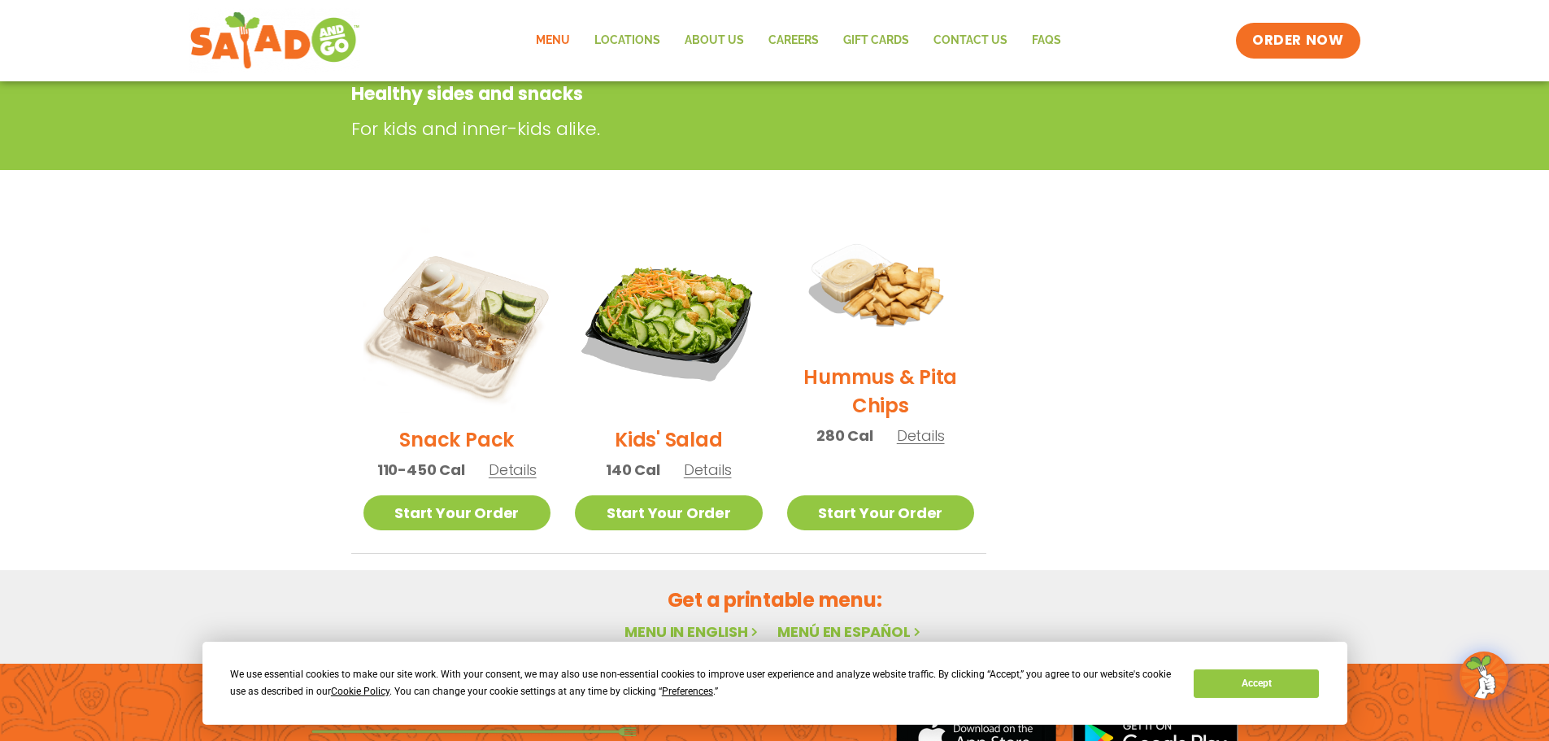
click at [1042, 432] on ul "Snack Pack 110-450 Cal Details Start Your Order Start Your Order Snack Pack 110…" at bounding box center [775, 389] width 848 height 329
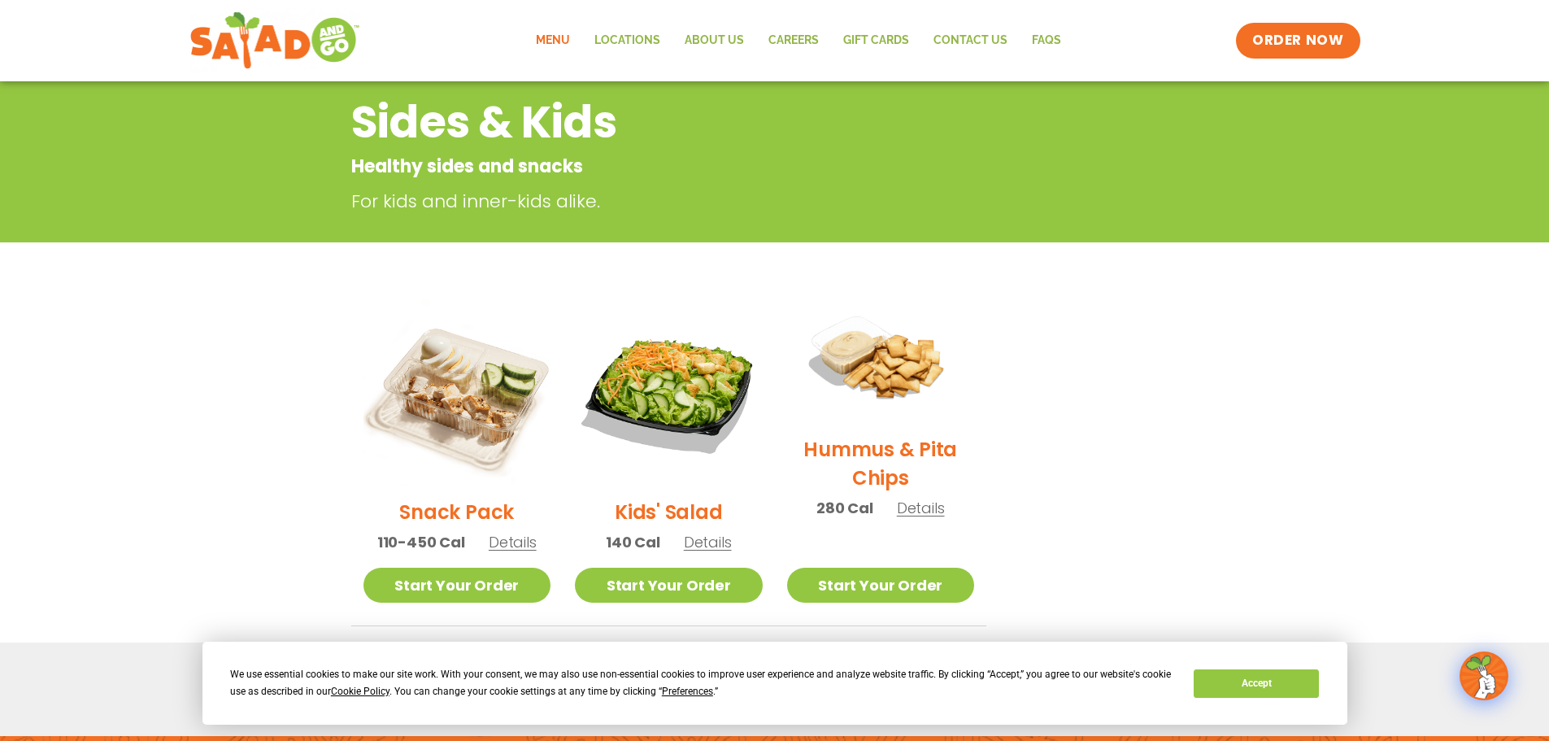
scroll to position [0, 0]
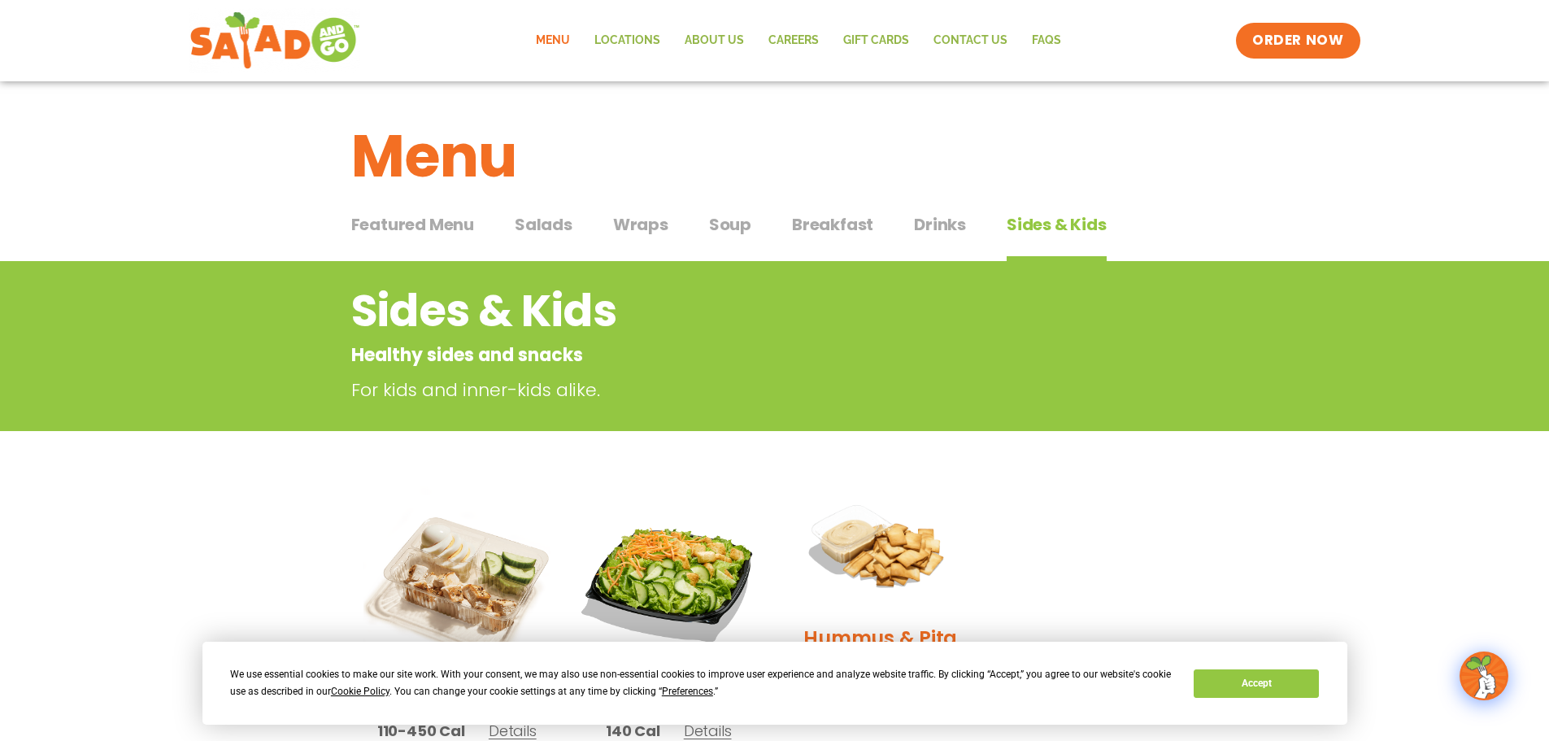
click at [529, 225] on span "Salads" at bounding box center [544, 224] width 58 height 24
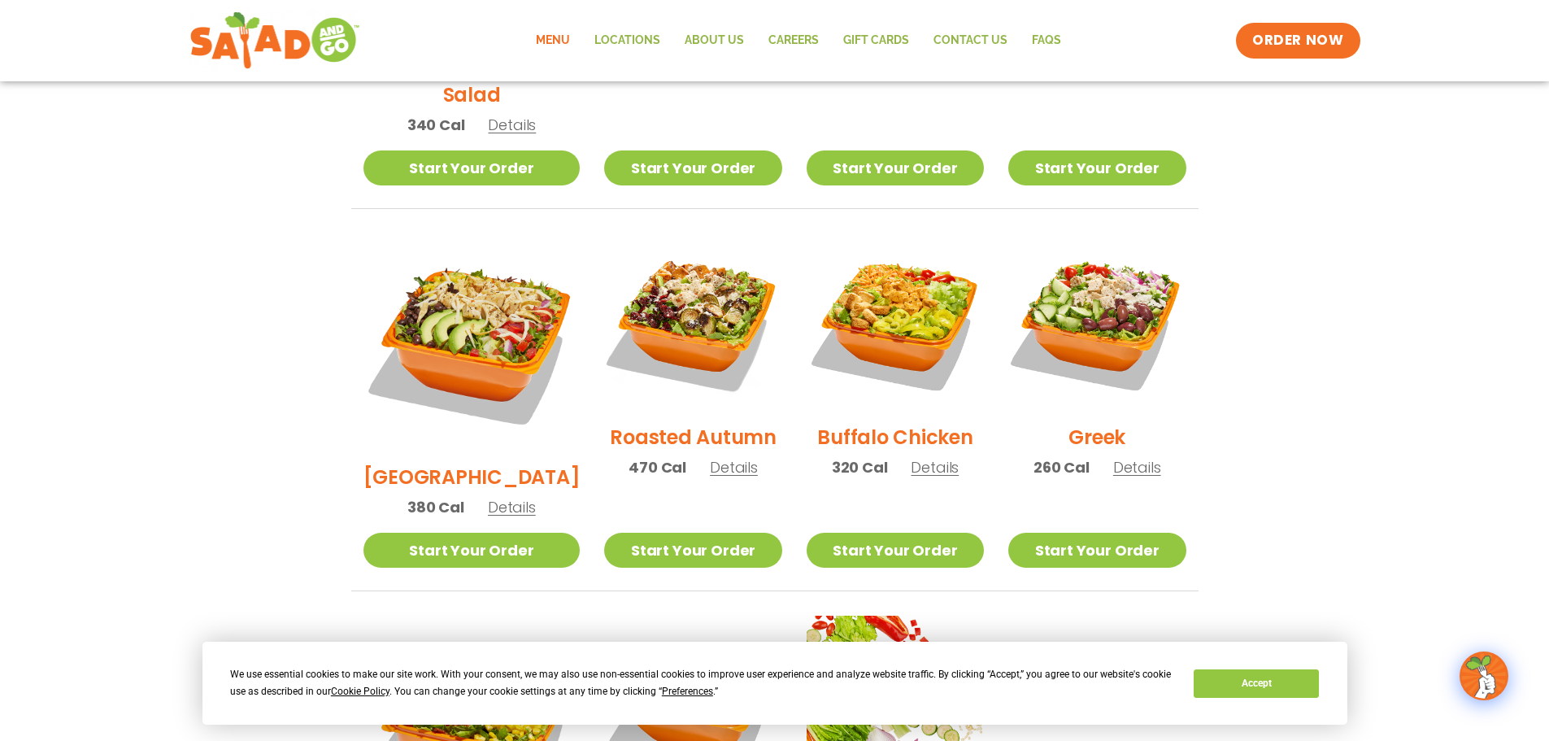
scroll to position [488, 0]
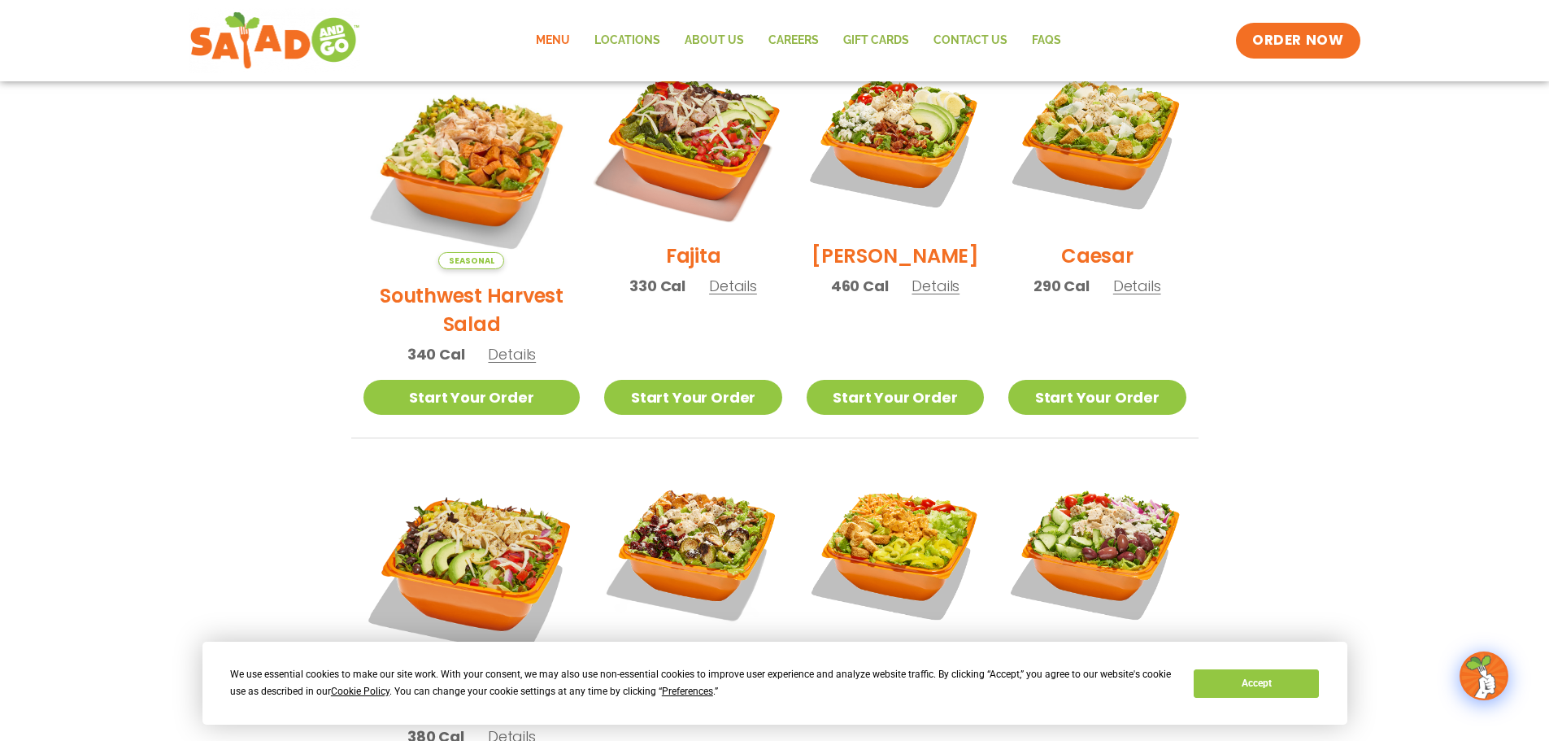
click at [661, 164] on img at bounding box center [693, 141] width 208 height 208
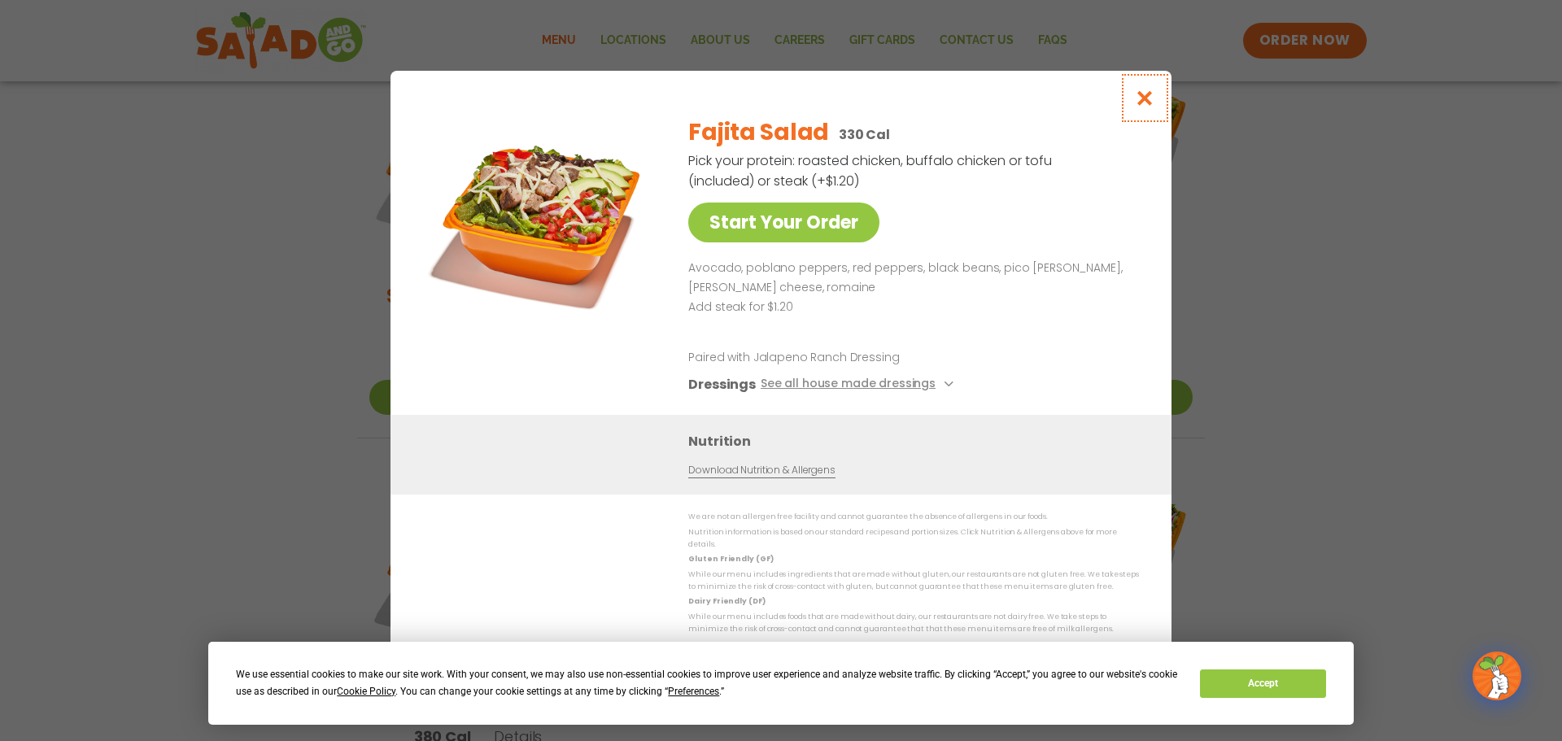
click at [1146, 103] on icon "Close modal" at bounding box center [1145, 97] width 20 height 17
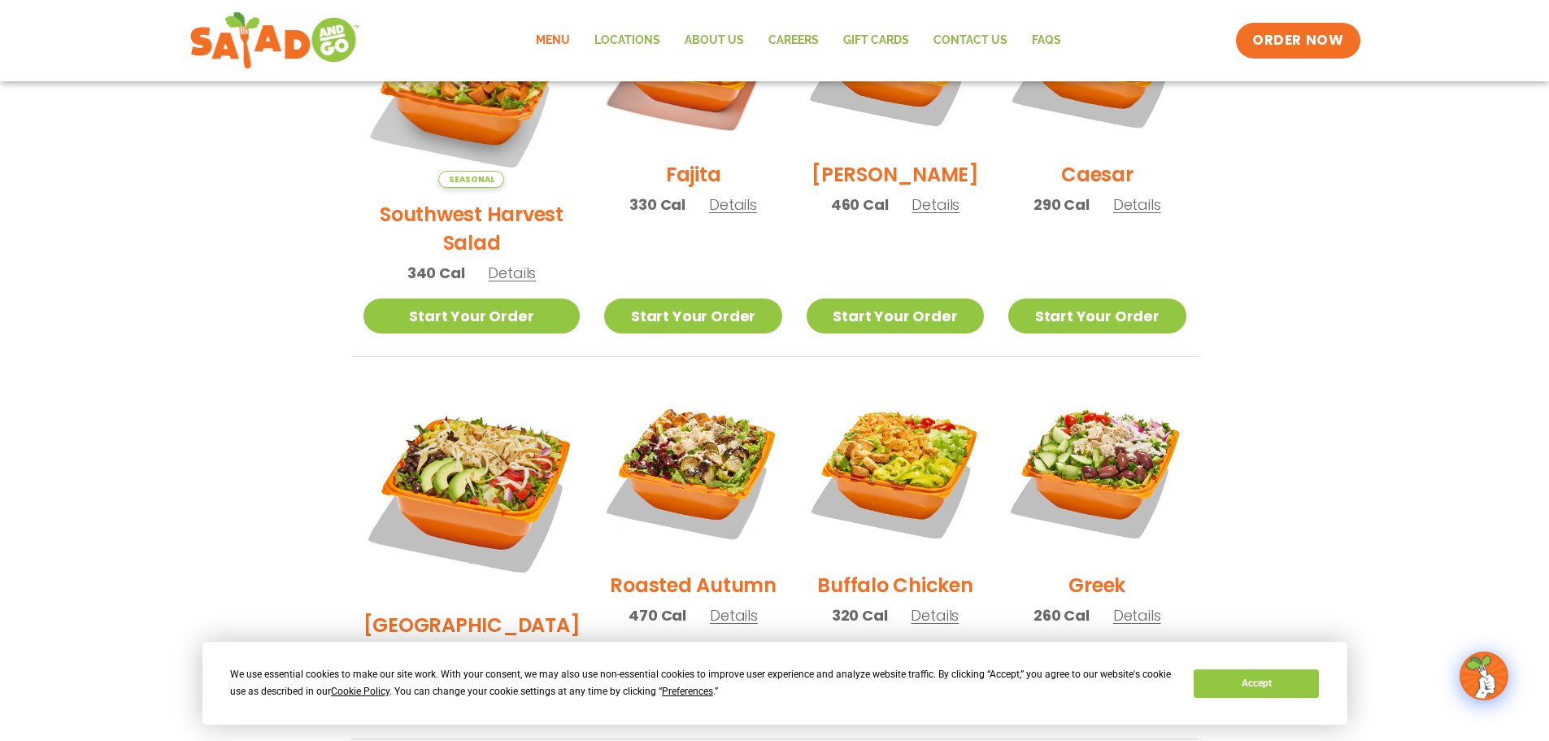
scroll to position [407, 0]
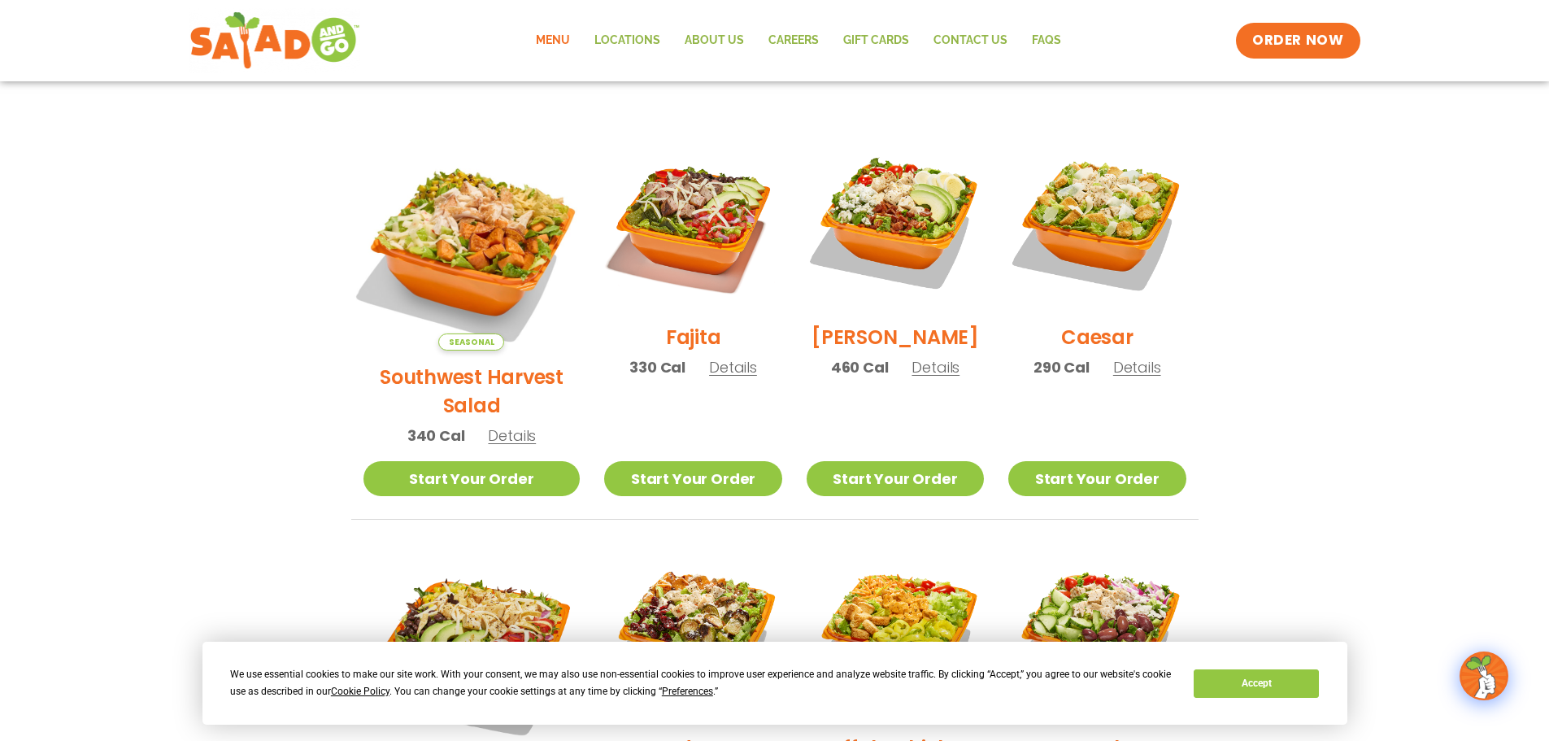
click at [456, 225] on img at bounding box center [471, 242] width 255 height 255
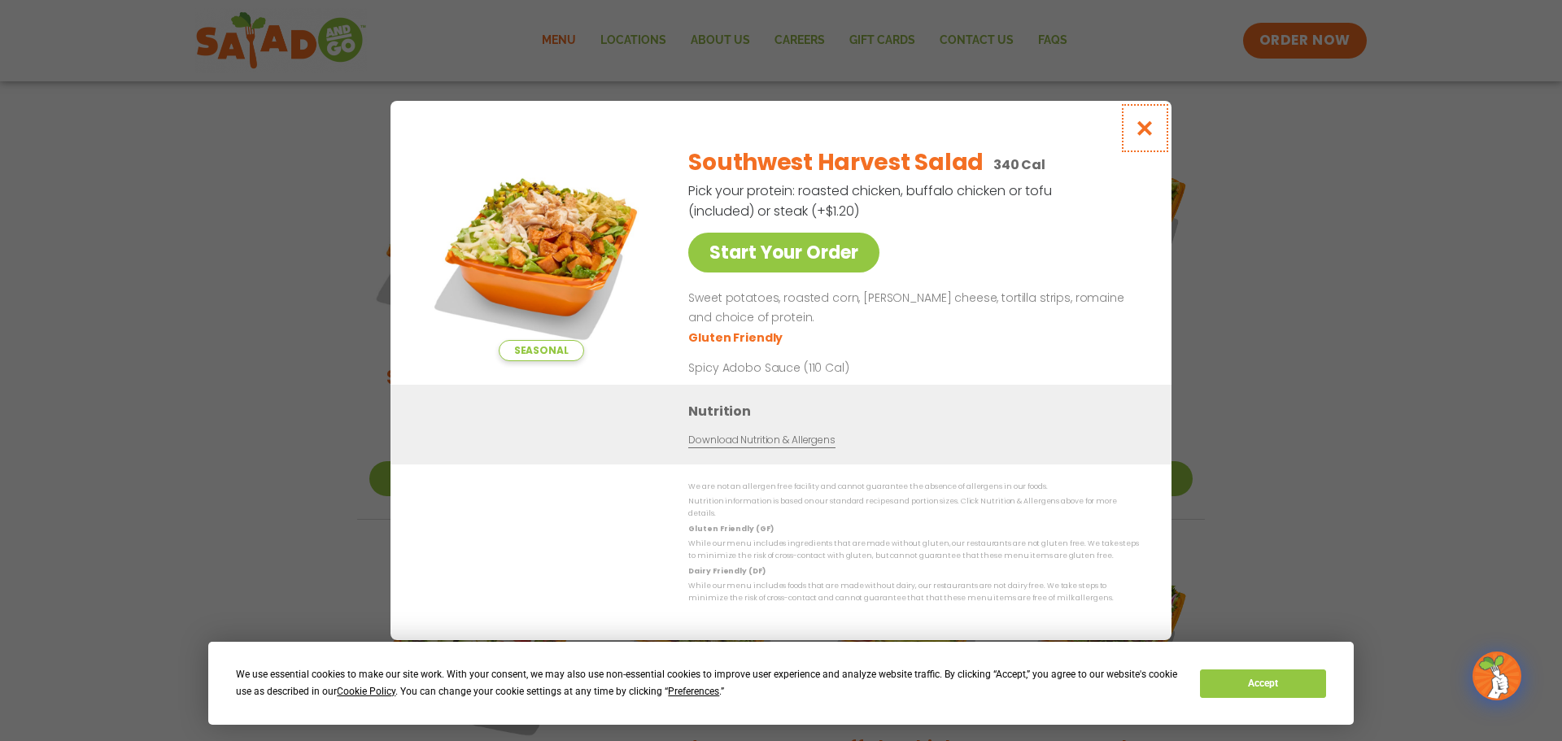
click at [1152, 130] on icon "Close modal" at bounding box center [1145, 128] width 20 height 17
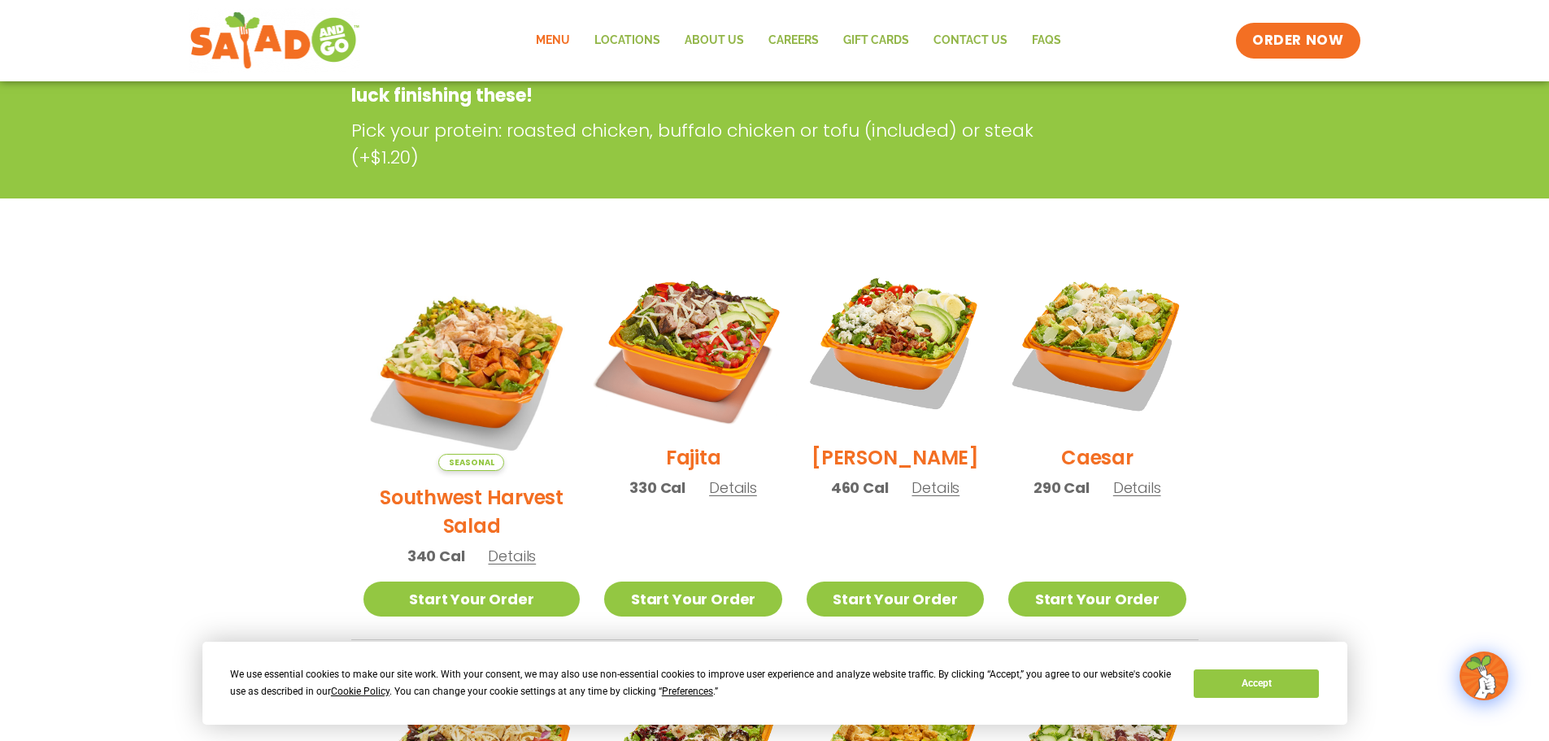
scroll to position [81, 0]
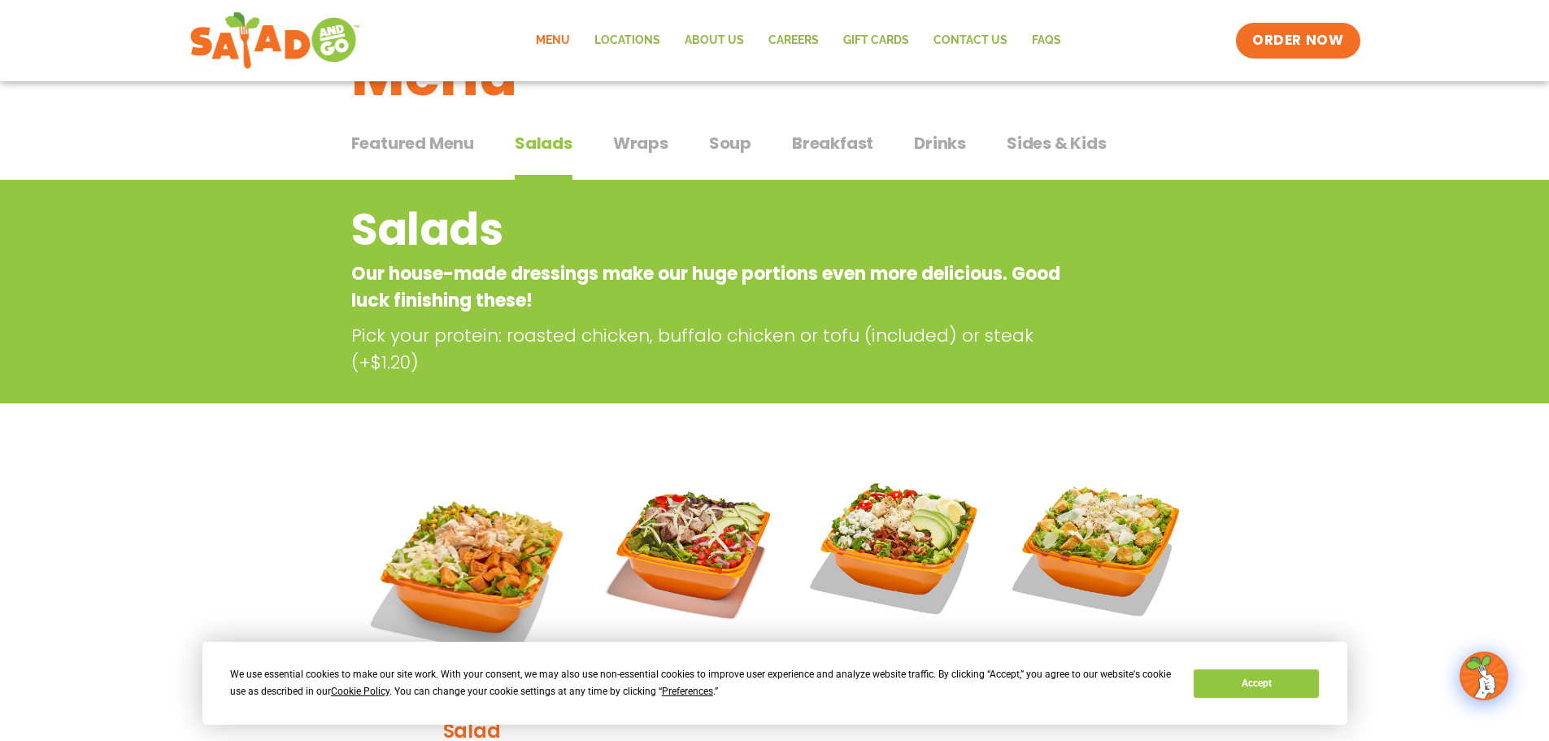
click at [1022, 143] on span "Sides & Kids" at bounding box center [1057, 143] width 100 height 24
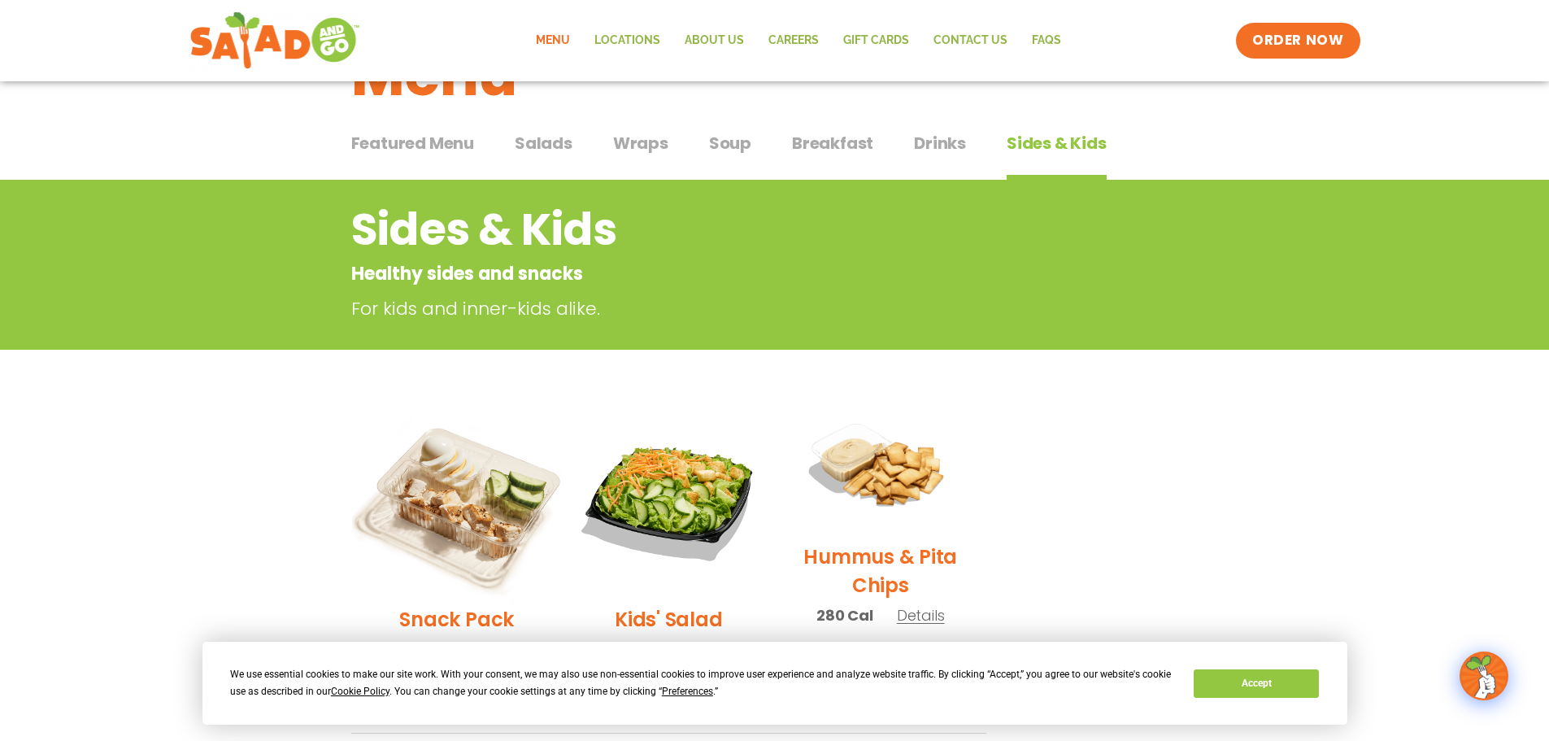
scroll to position [163, 0]
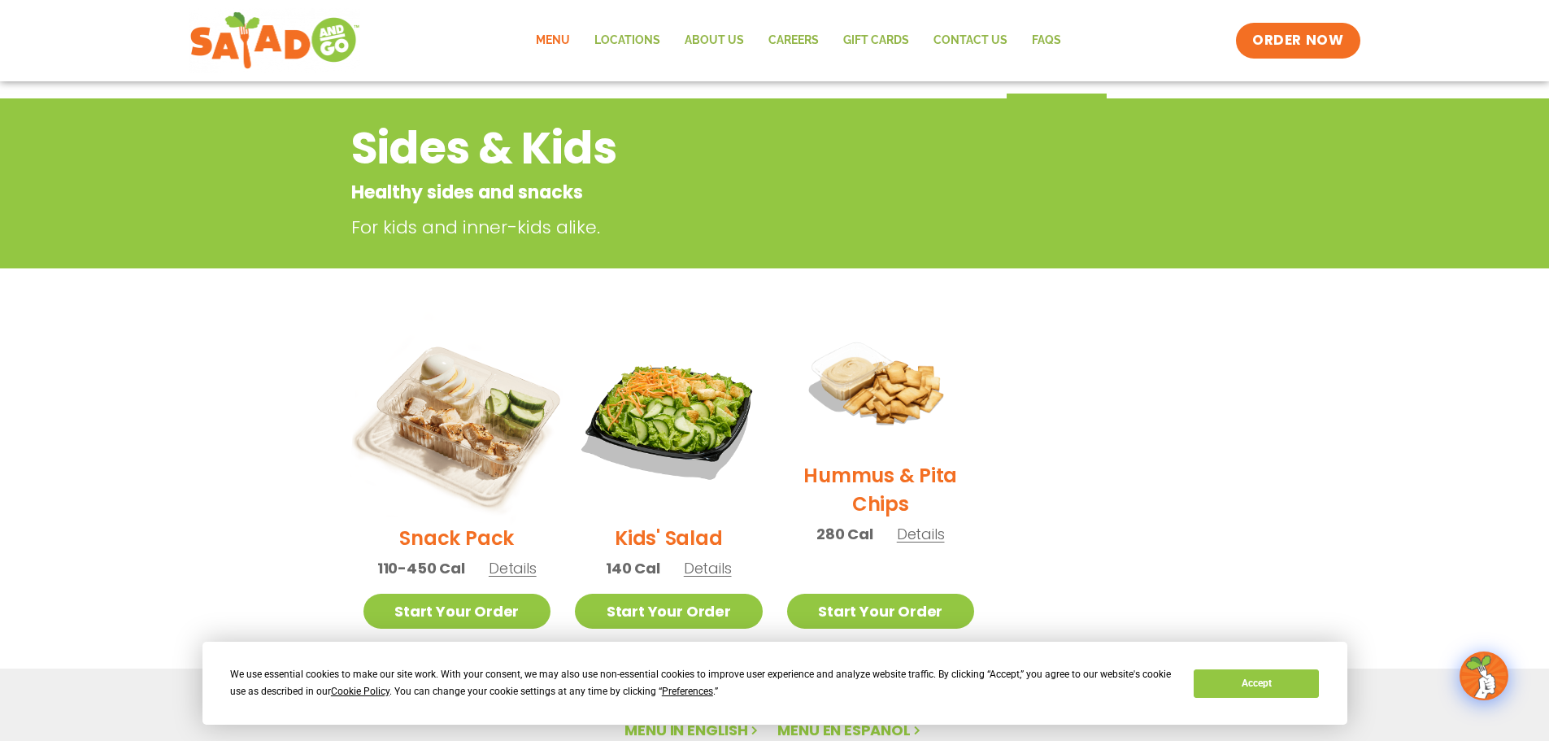
click at [471, 460] on img at bounding box center [457, 417] width 220 height 220
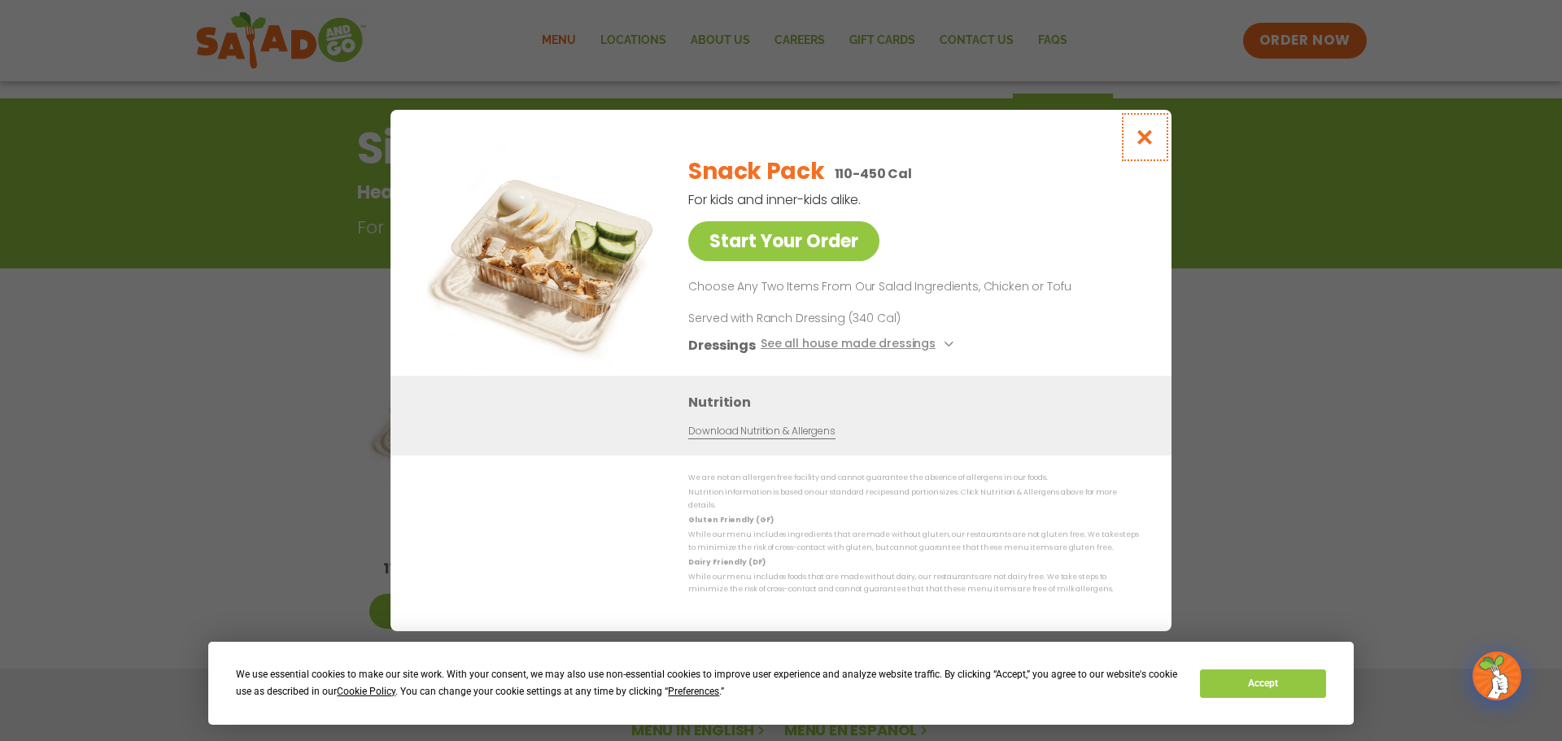
click at [1151, 144] on icon "Close modal" at bounding box center [1145, 137] width 20 height 17
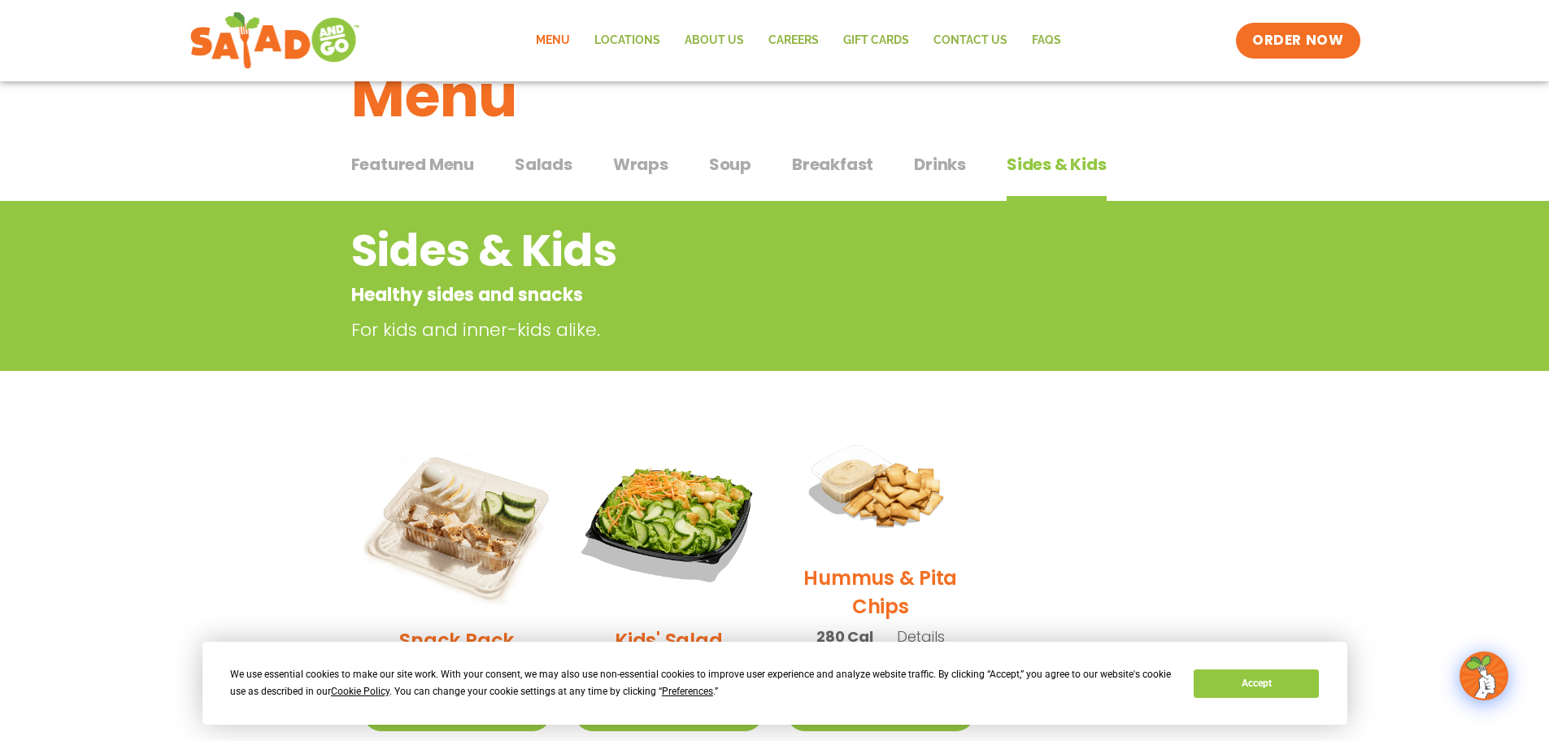
scroll to position [0, 0]
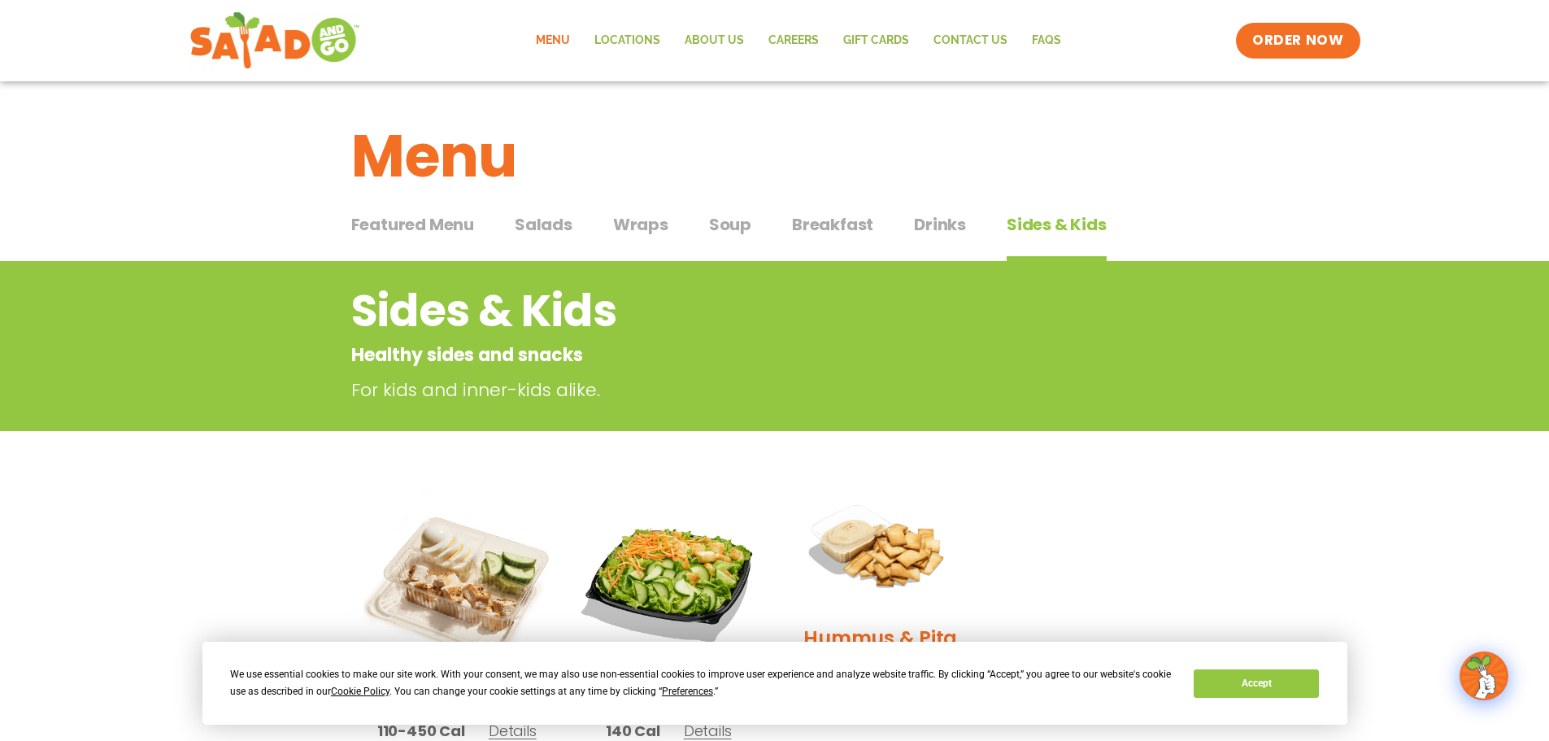
click at [533, 229] on span "Salads" at bounding box center [544, 224] width 58 height 24
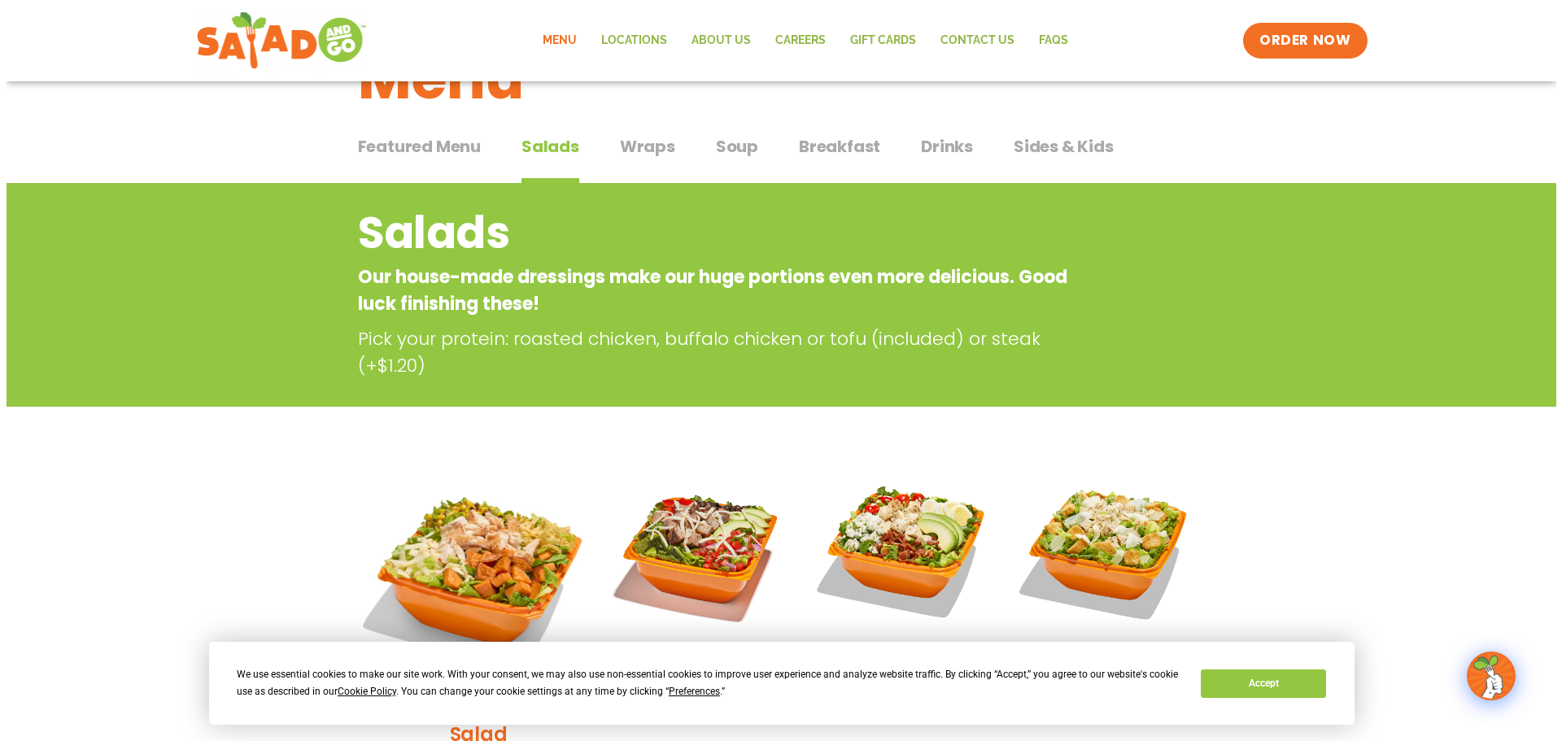
scroll to position [244, 0]
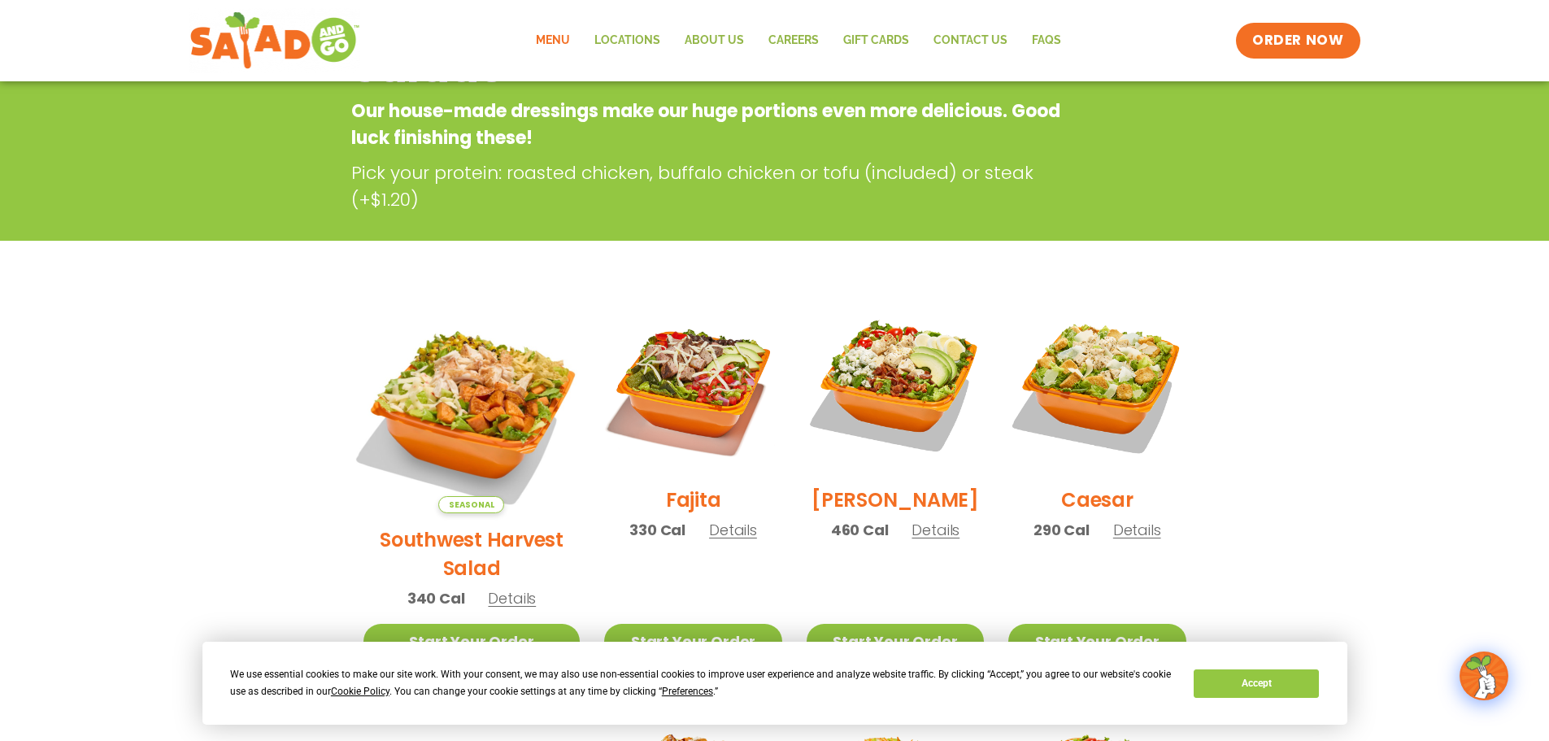
click at [455, 439] on img at bounding box center [471, 404] width 255 height 255
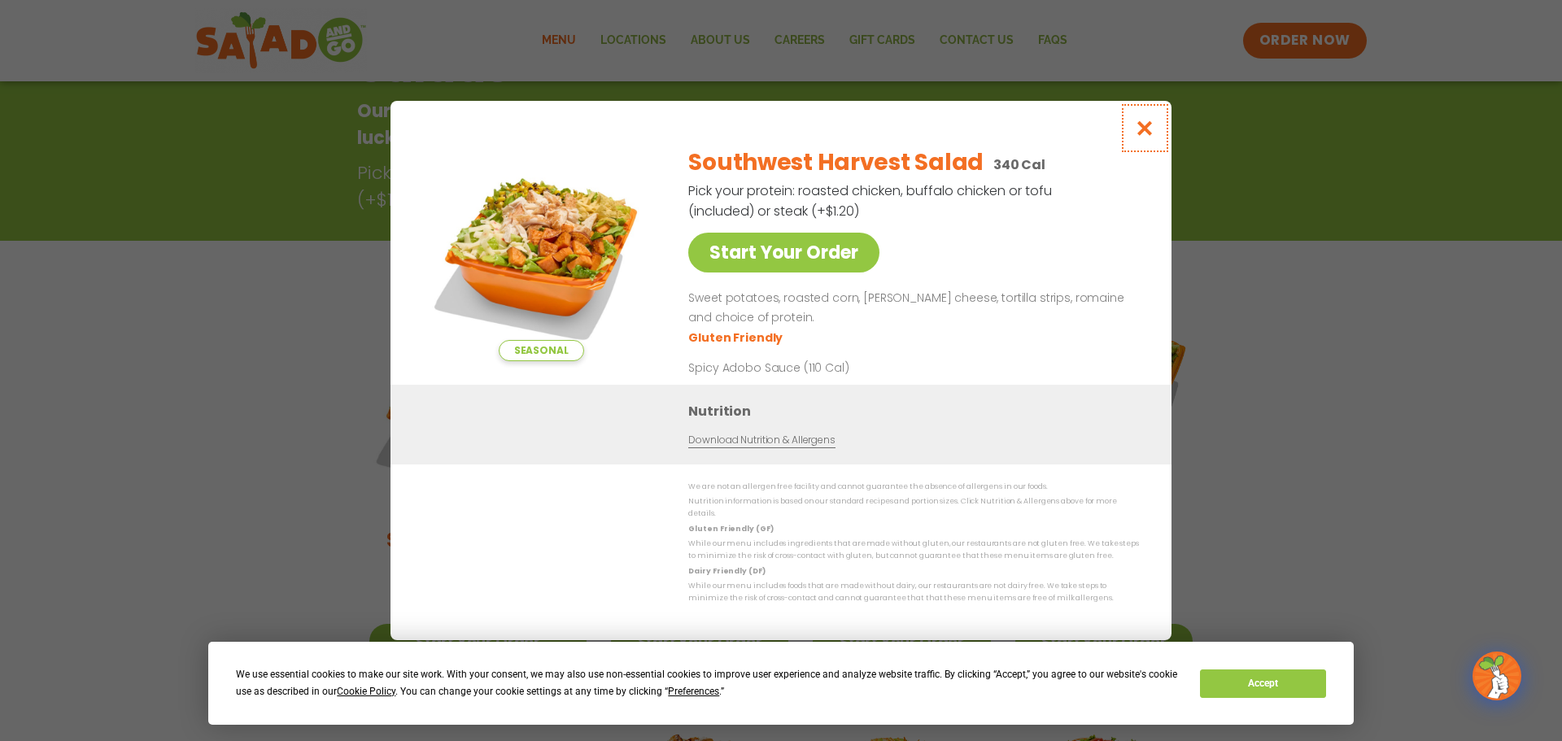
click at [1144, 130] on icon "Close modal" at bounding box center [1145, 128] width 20 height 17
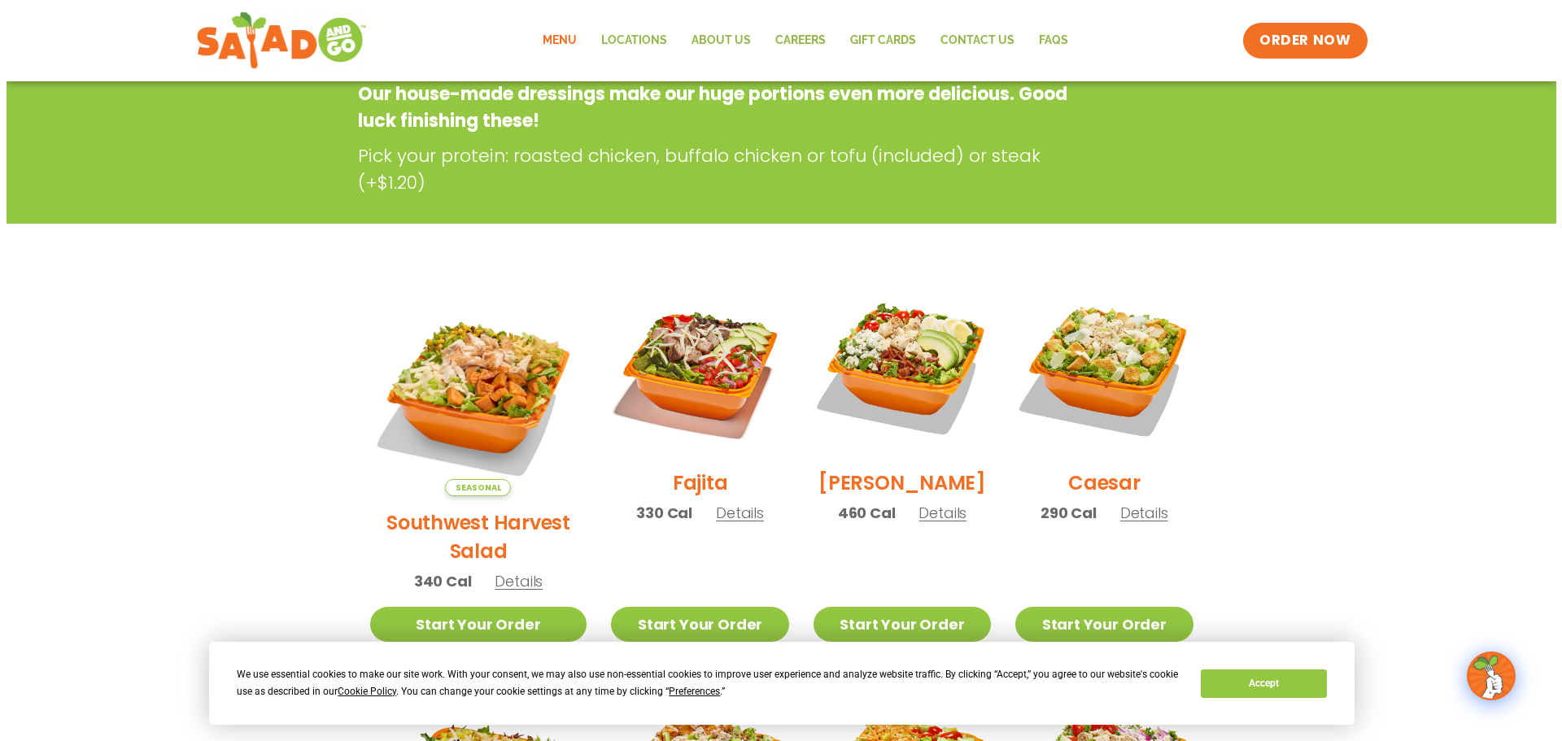
scroll to position [17, 0]
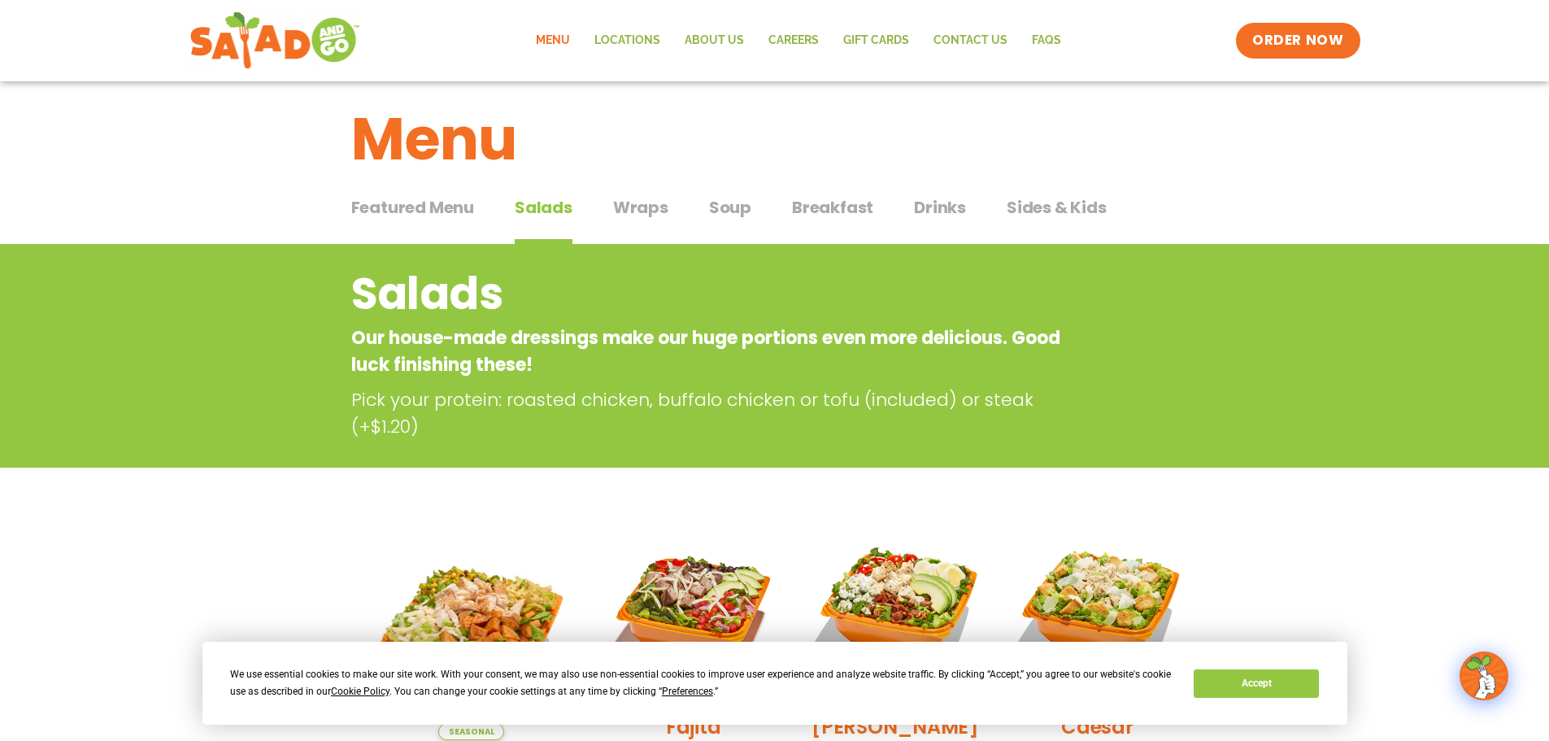
click at [1020, 210] on span "Sides & Kids" at bounding box center [1057, 207] width 100 height 24
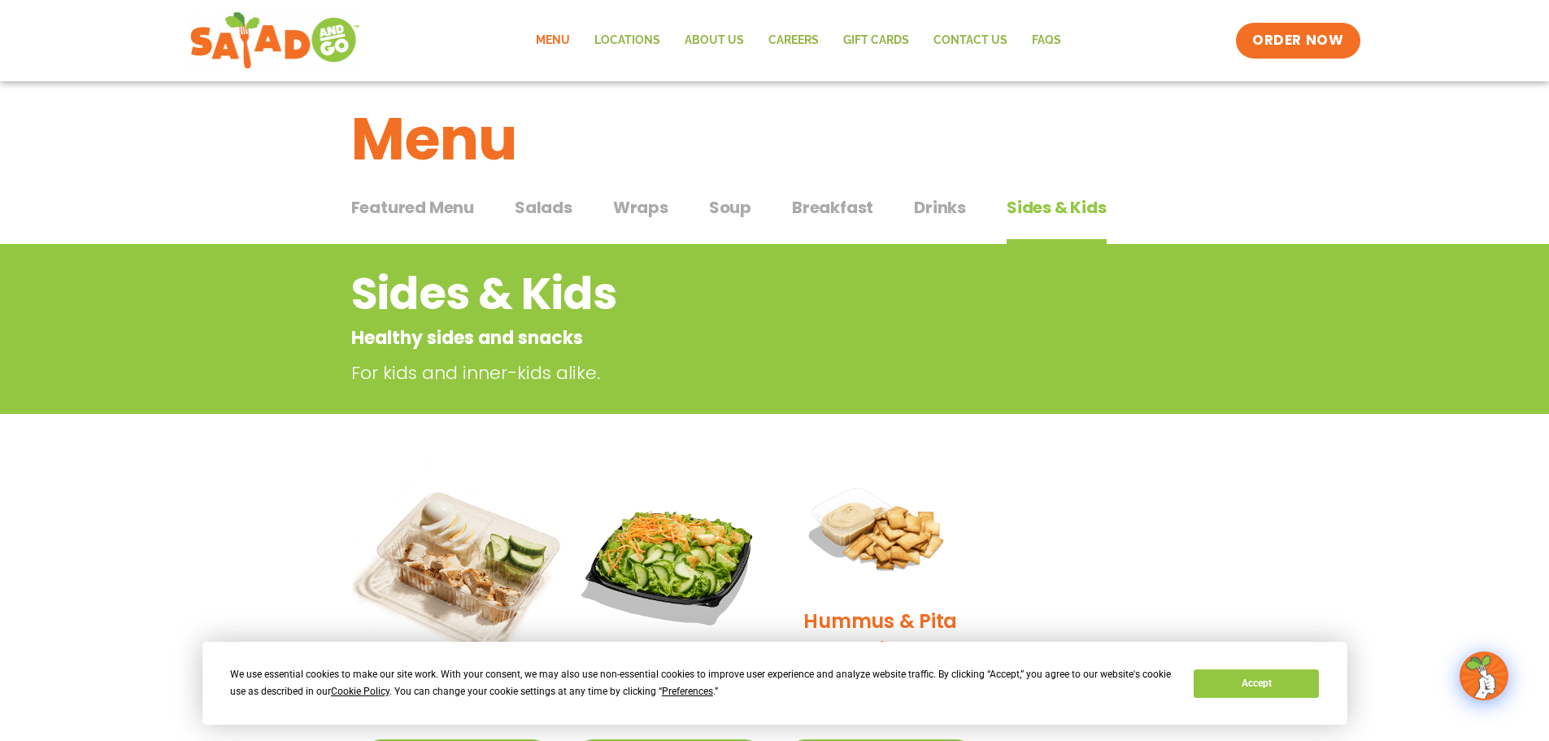
click at [449, 563] on img at bounding box center [457, 563] width 220 height 220
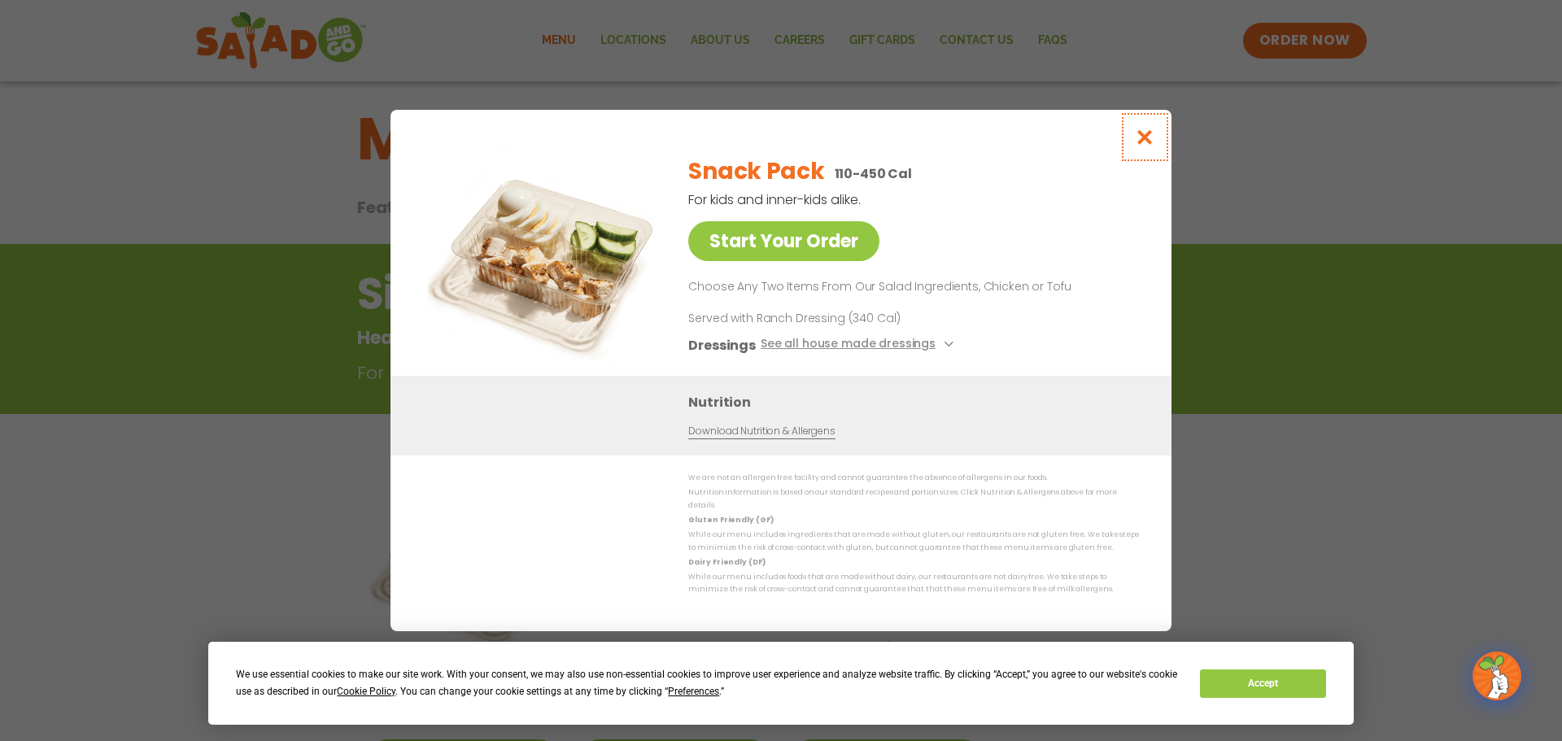
click at [1142, 144] on icon "Close modal" at bounding box center [1145, 137] width 20 height 17
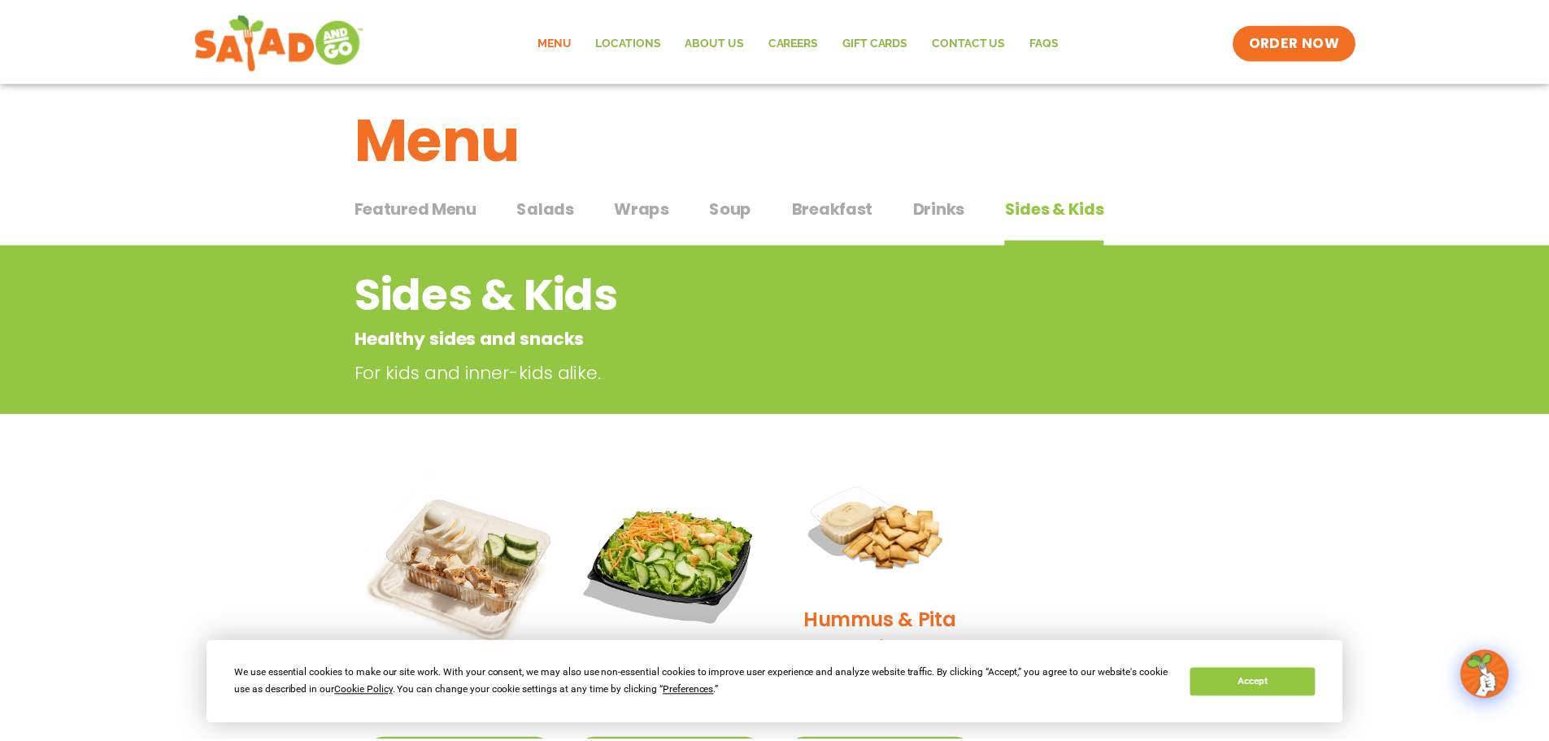
scroll to position [74, 0]
